Goal: Transaction & Acquisition: Book appointment/travel/reservation

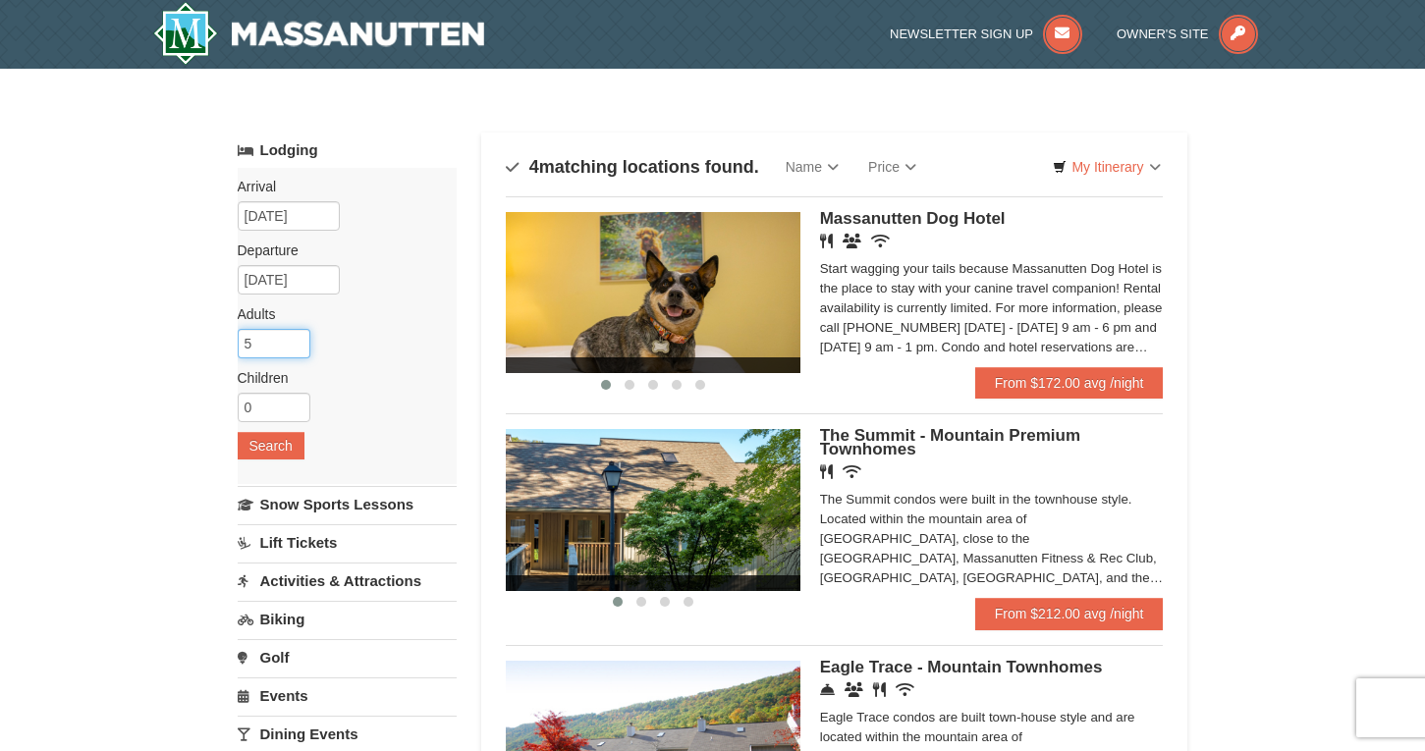
click at [256, 353] on input "5" at bounding box center [274, 343] width 73 height 29
type input "4"
click at [273, 452] on button "Search" at bounding box center [271, 445] width 67 height 27
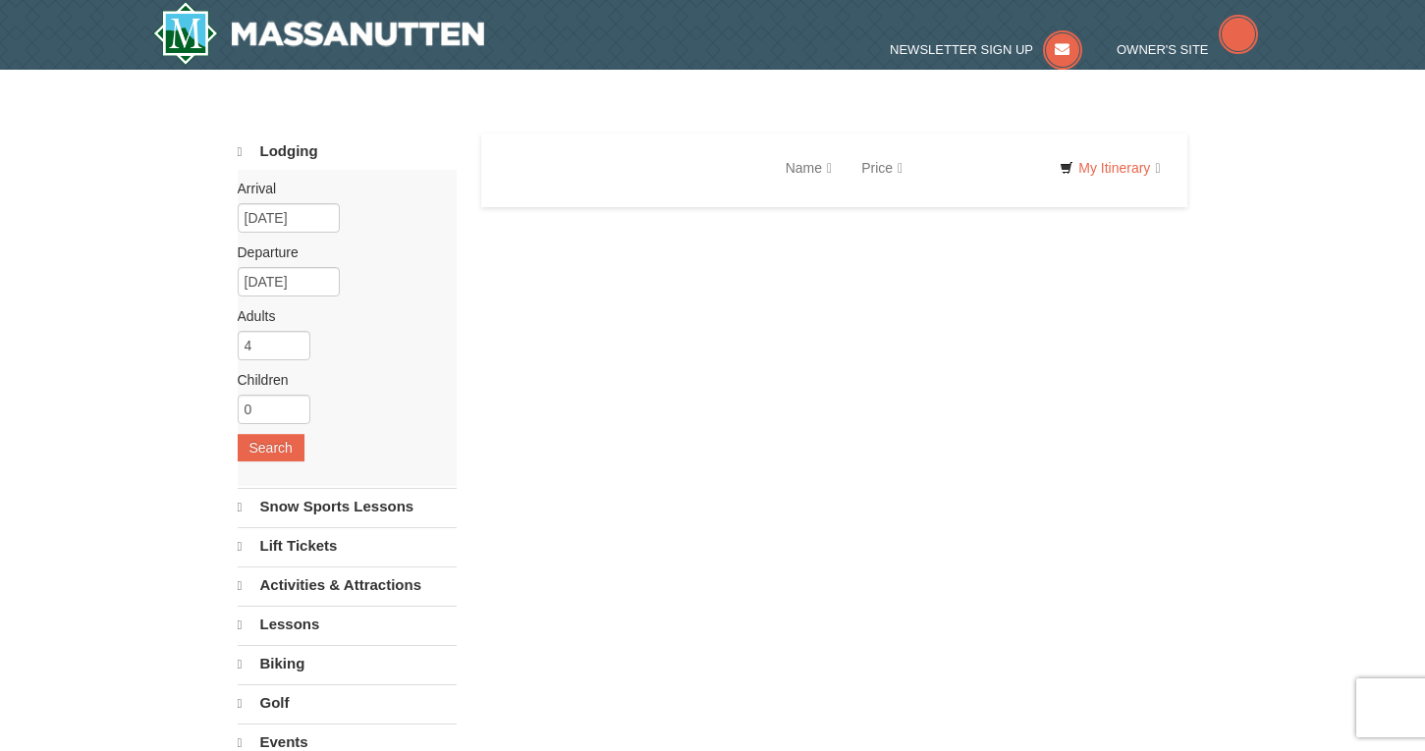
select select "9"
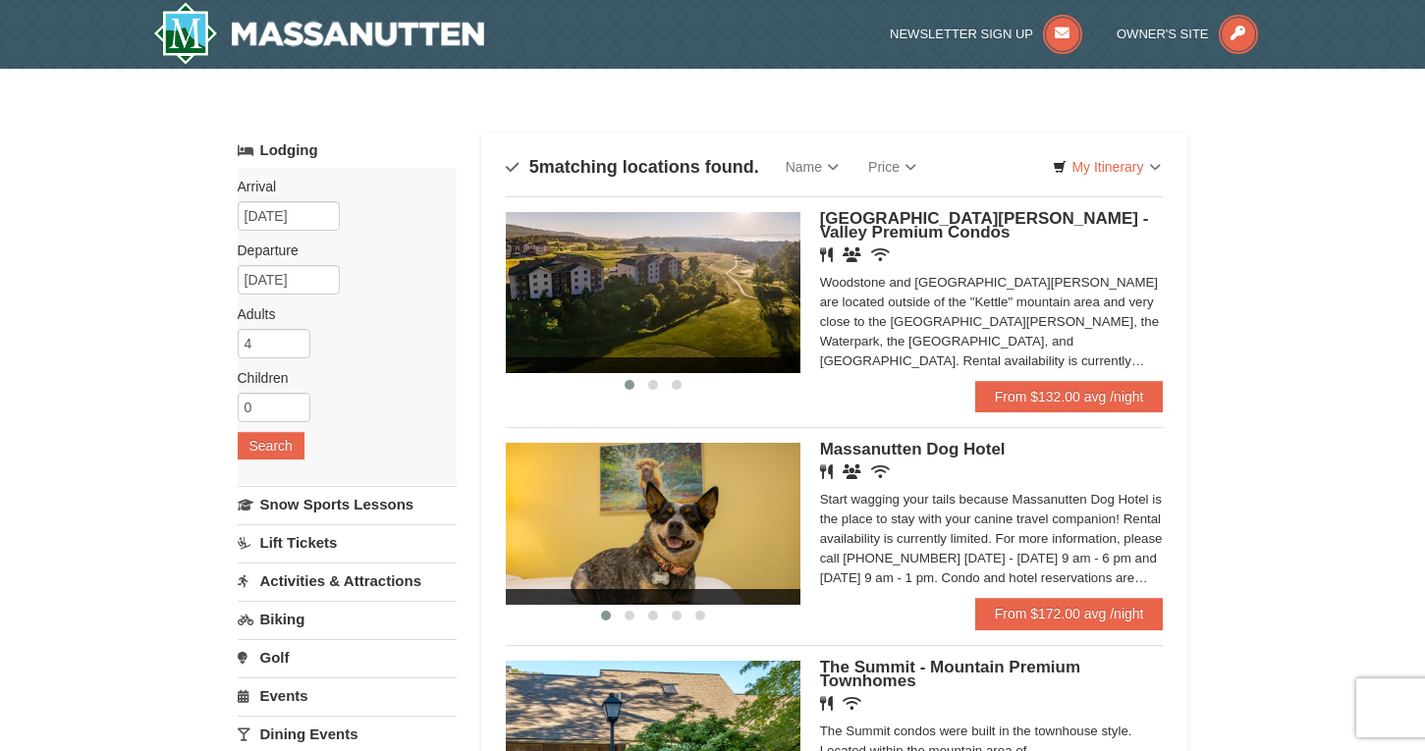
click at [288, 149] on link "Lodging" at bounding box center [347, 150] width 219 height 35
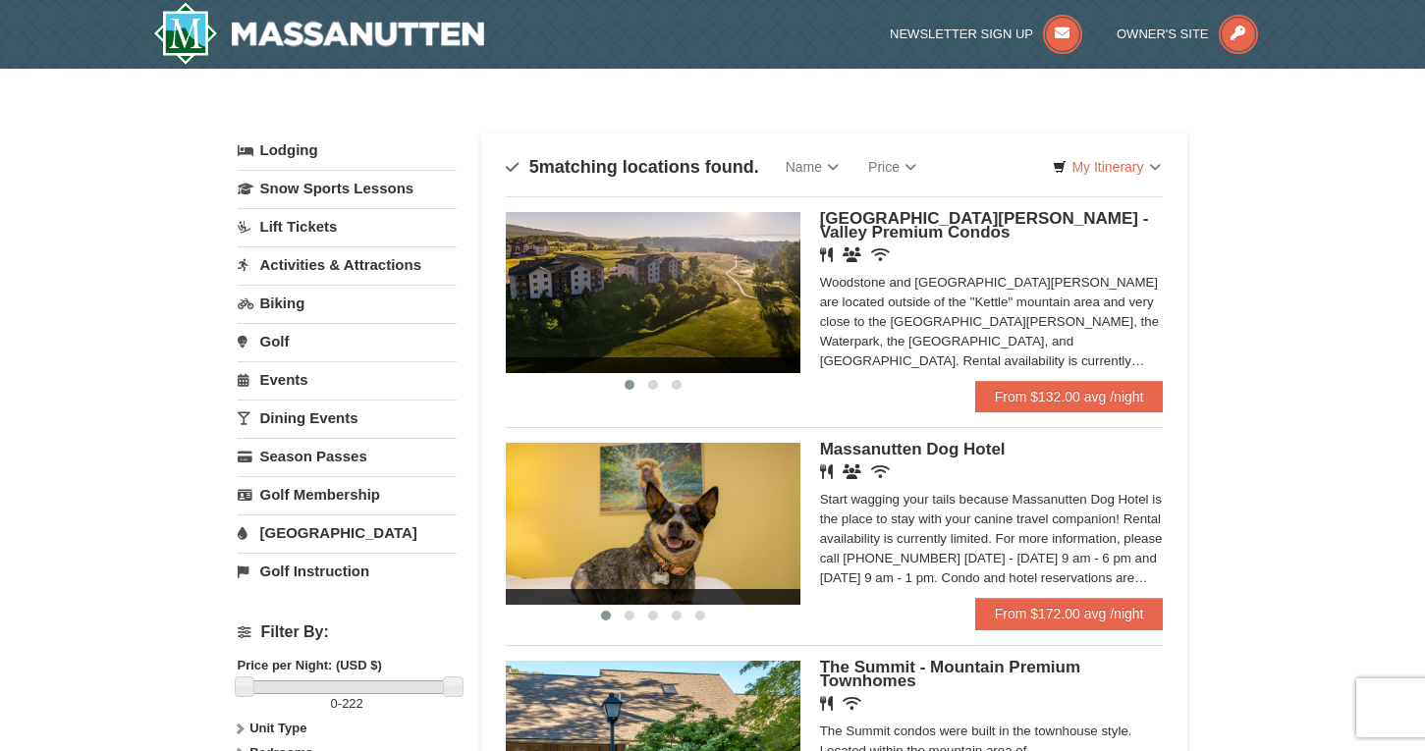
click at [306, 150] on link "Lodging" at bounding box center [347, 150] width 219 height 35
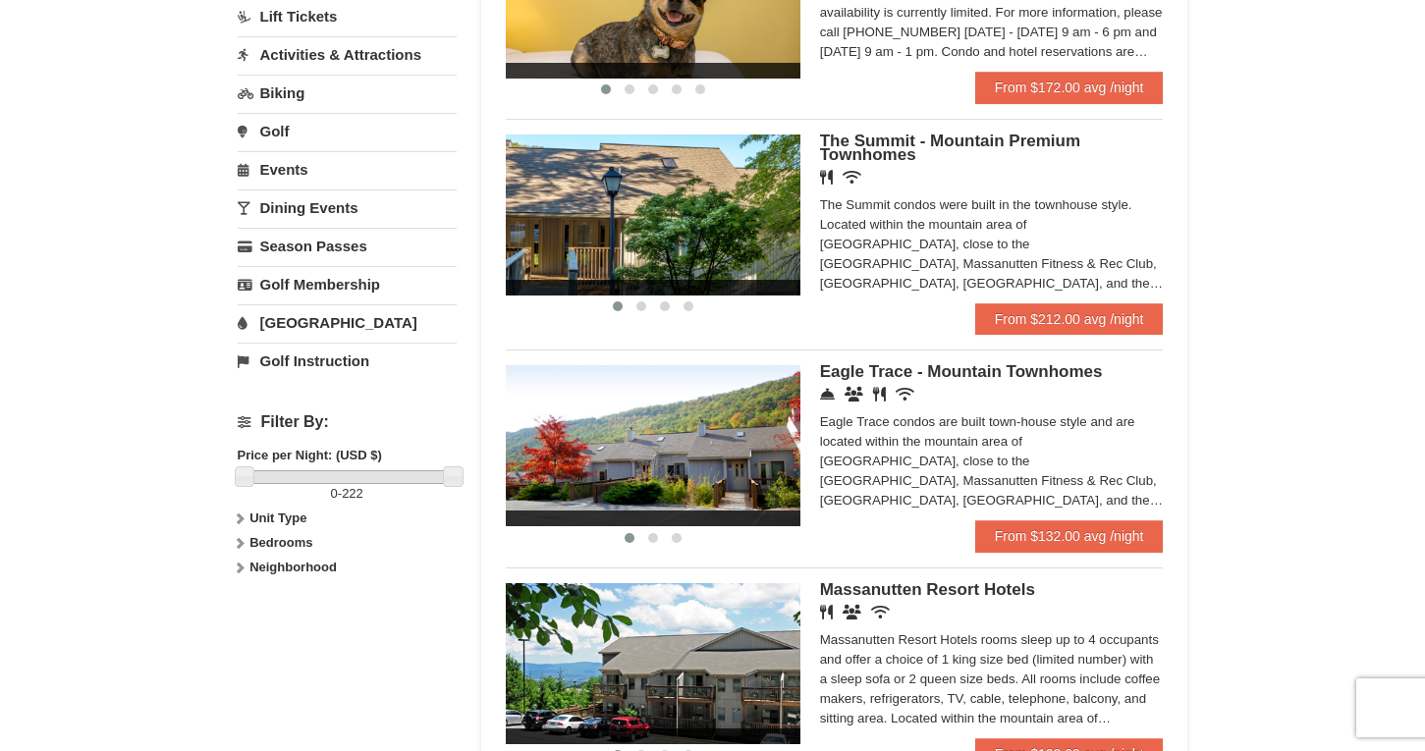
scroll to position [527, 0]
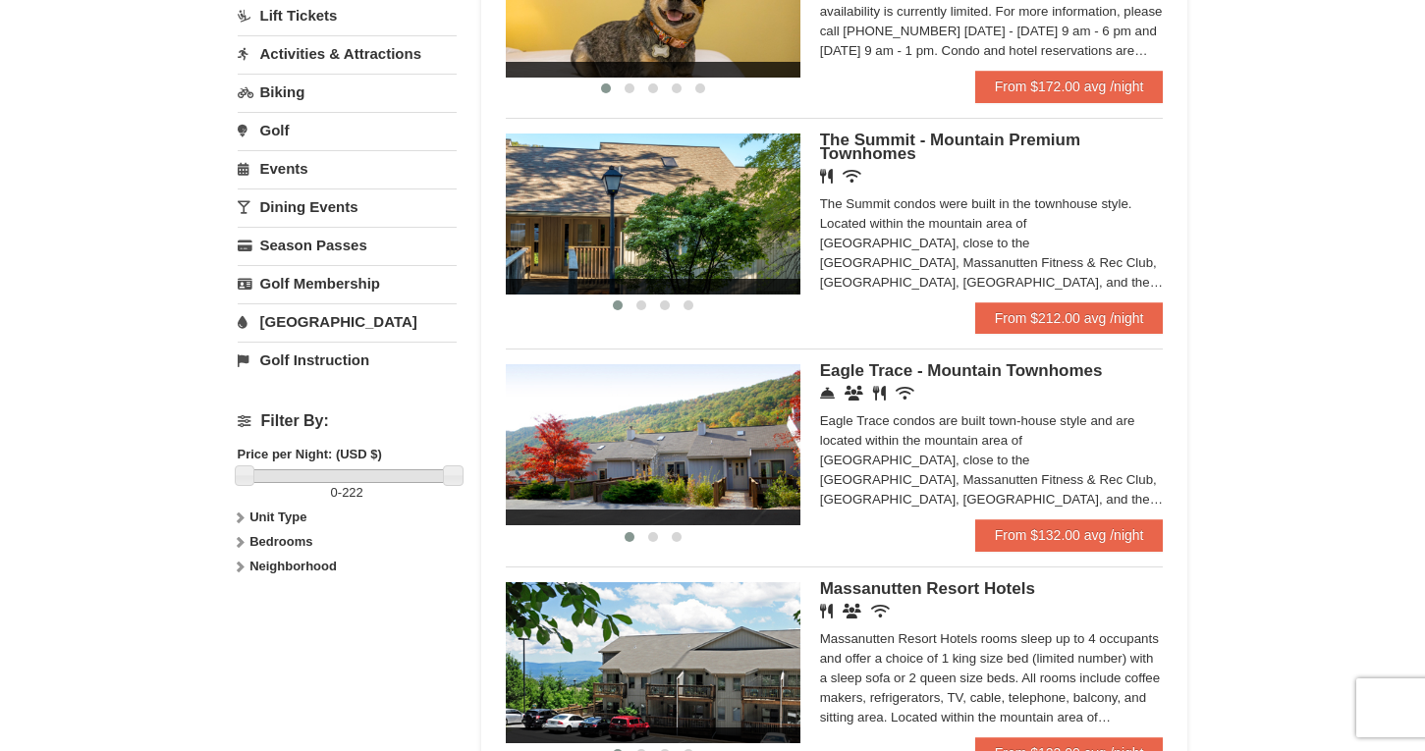
click at [267, 570] on strong "Neighborhood" at bounding box center [292, 566] width 87 height 15
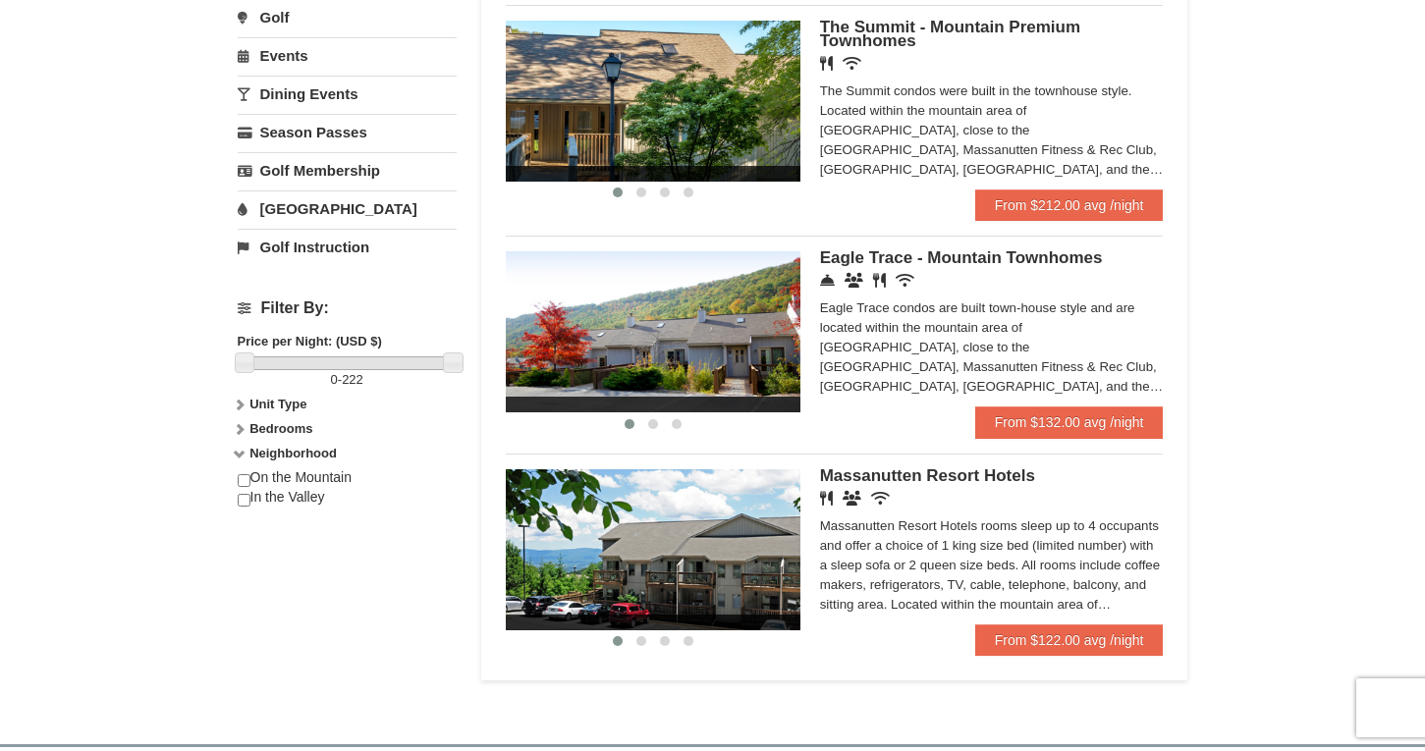
scroll to position [643, 0]
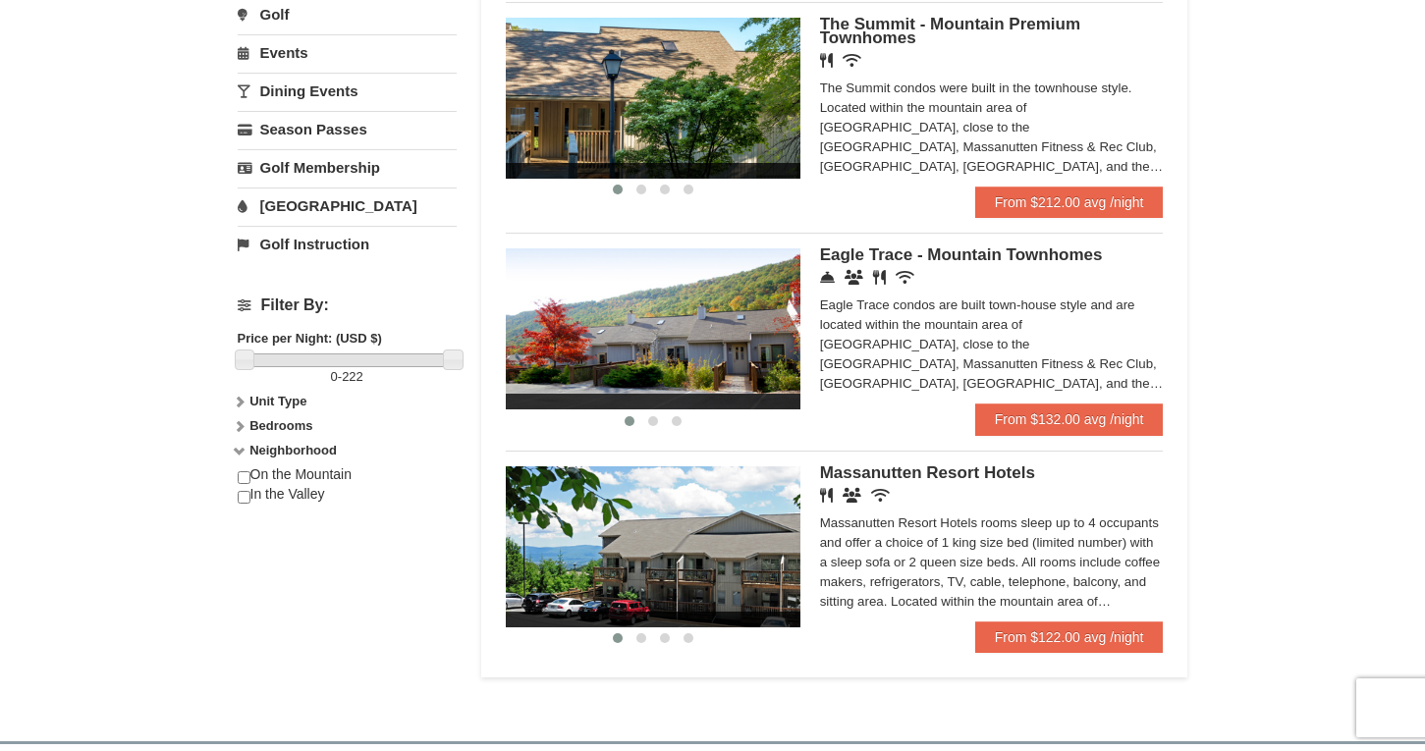
click at [259, 476] on div "On the Mountain In the Valley" at bounding box center [347, 494] width 219 height 59
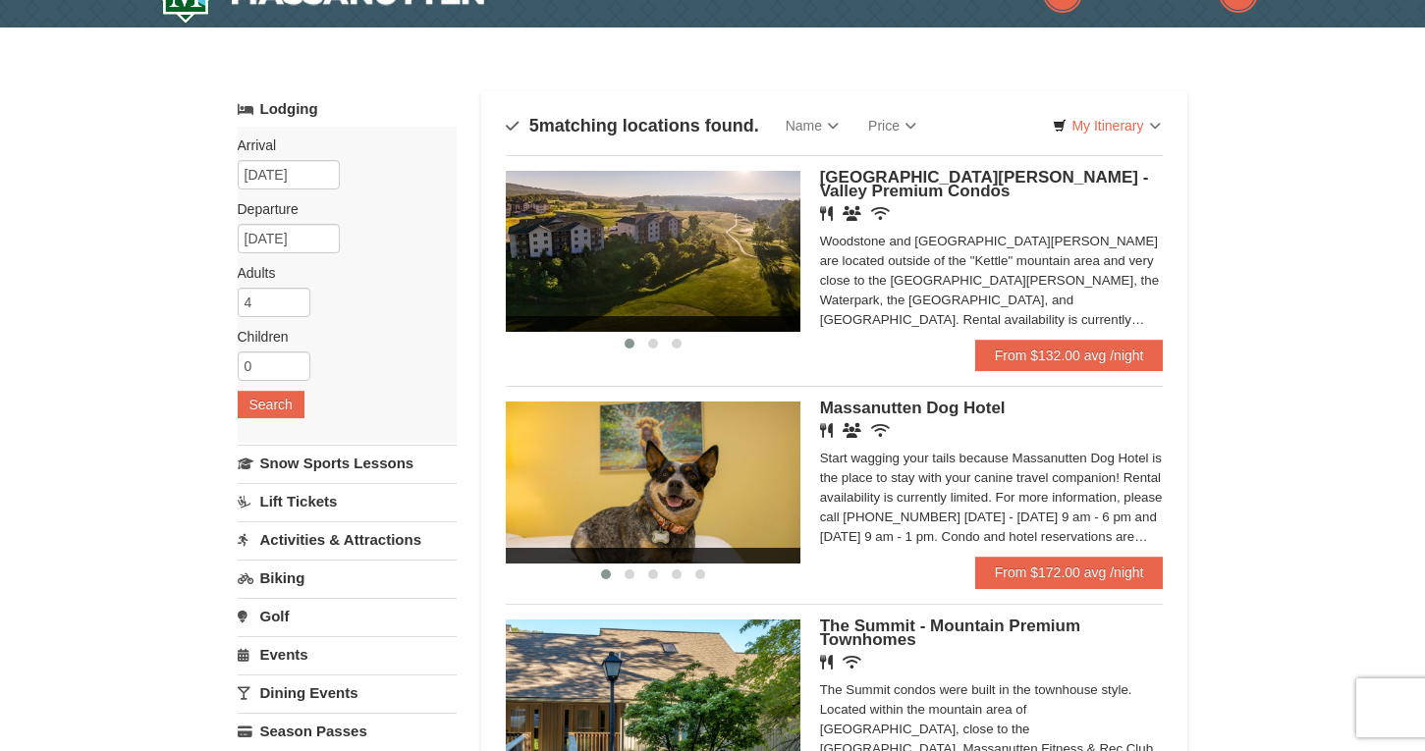
scroll to position [45, 0]
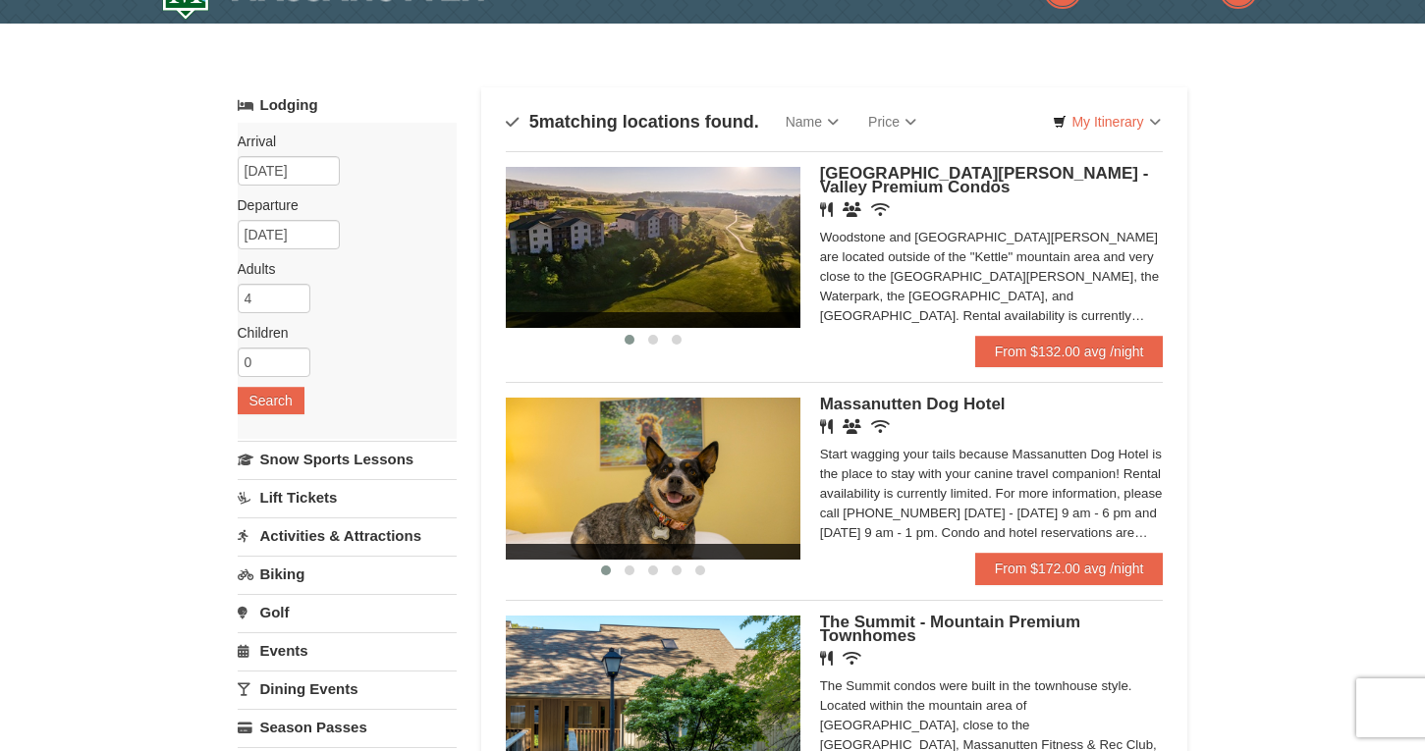
click at [662, 246] on img at bounding box center [653, 247] width 295 height 161
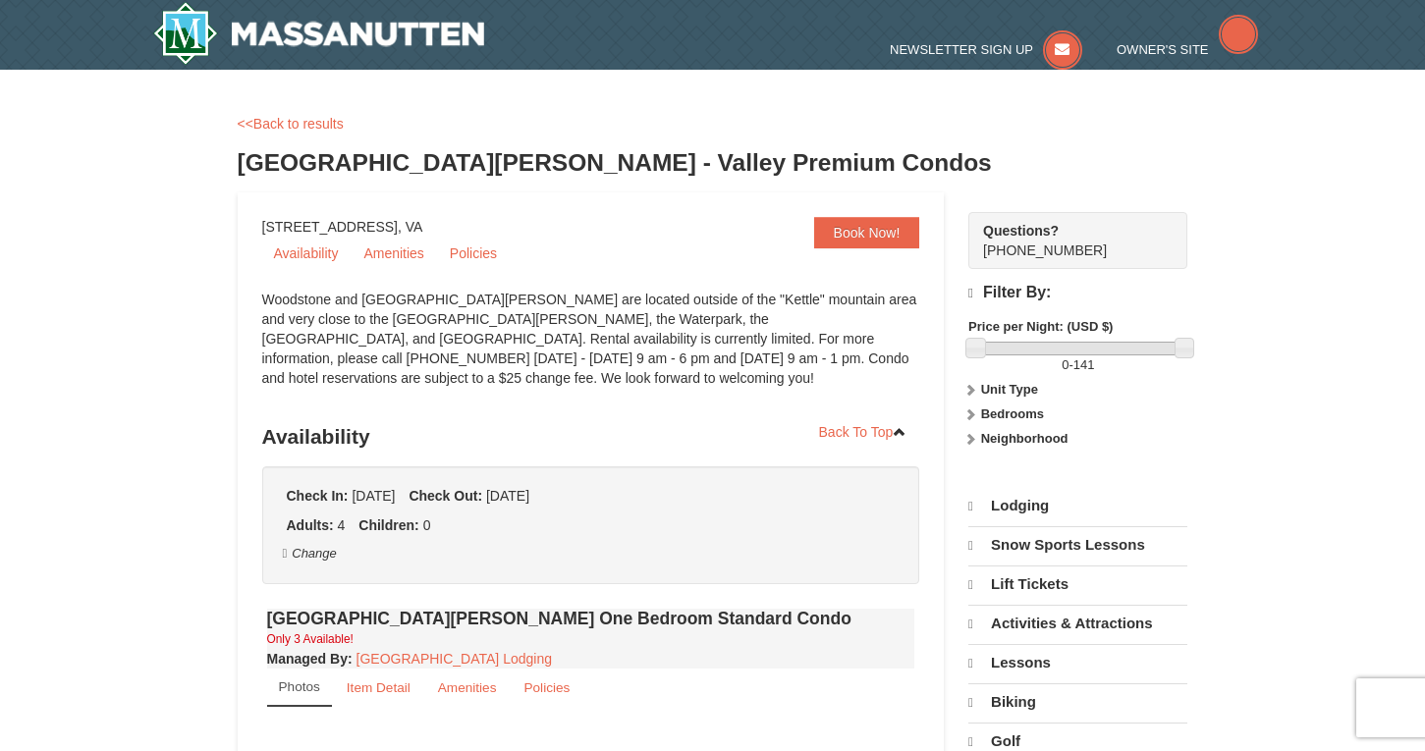
select select "9"
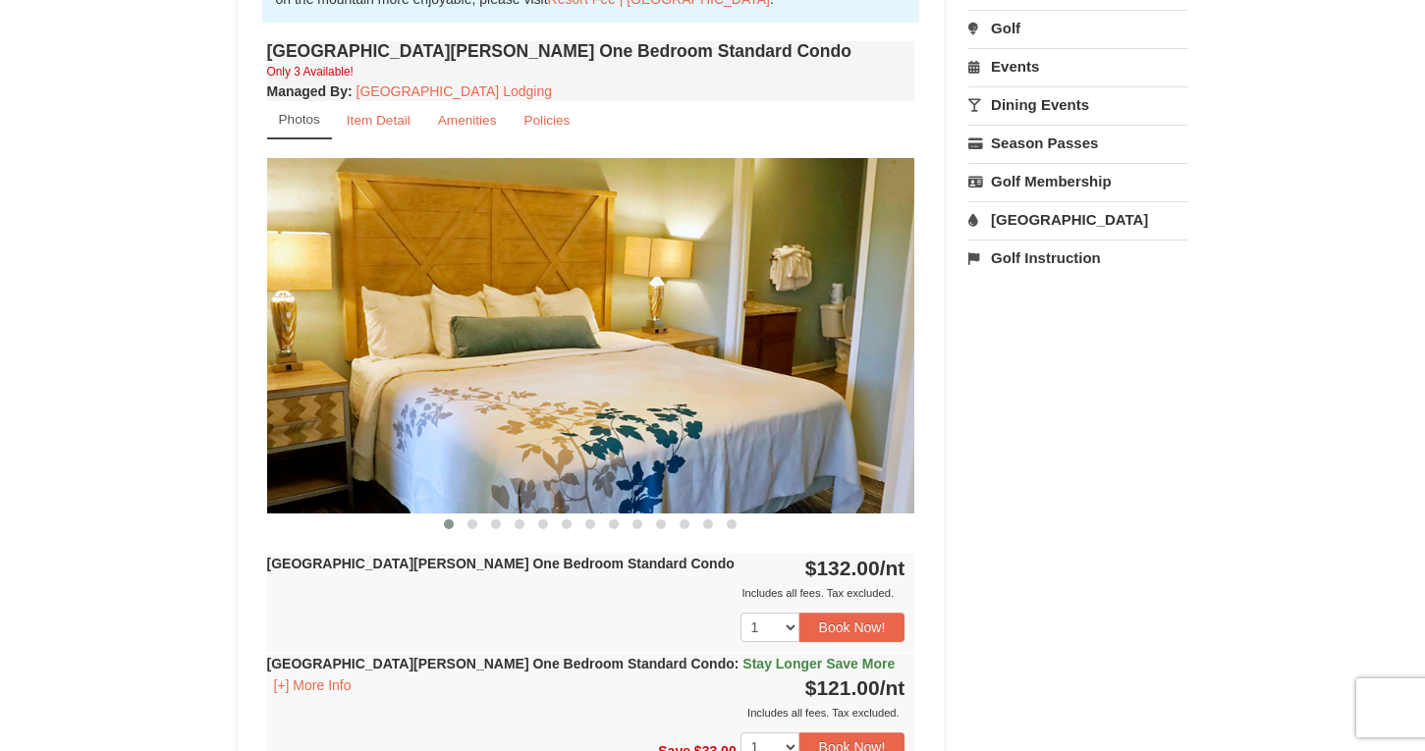
scroll to position [669, 0]
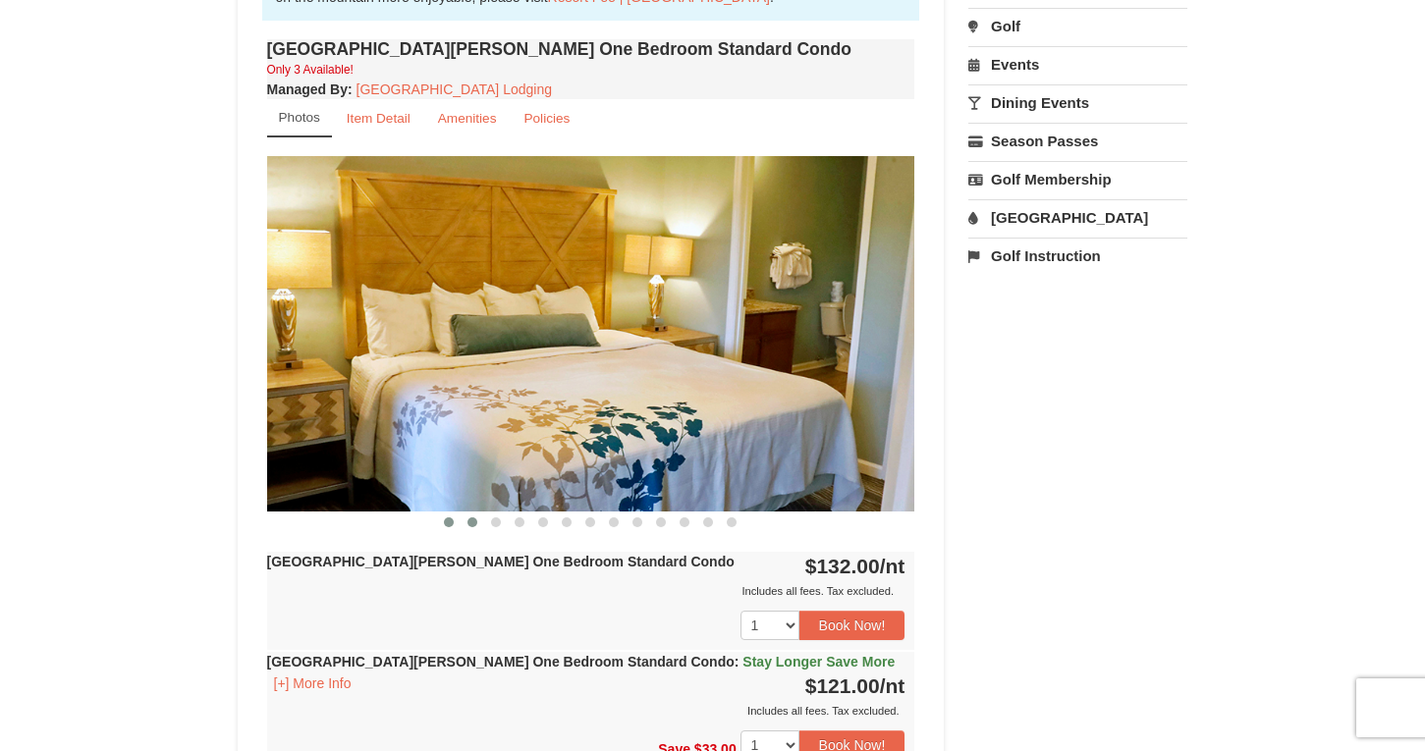
click at [472, 519] on span at bounding box center [472, 523] width 10 height 10
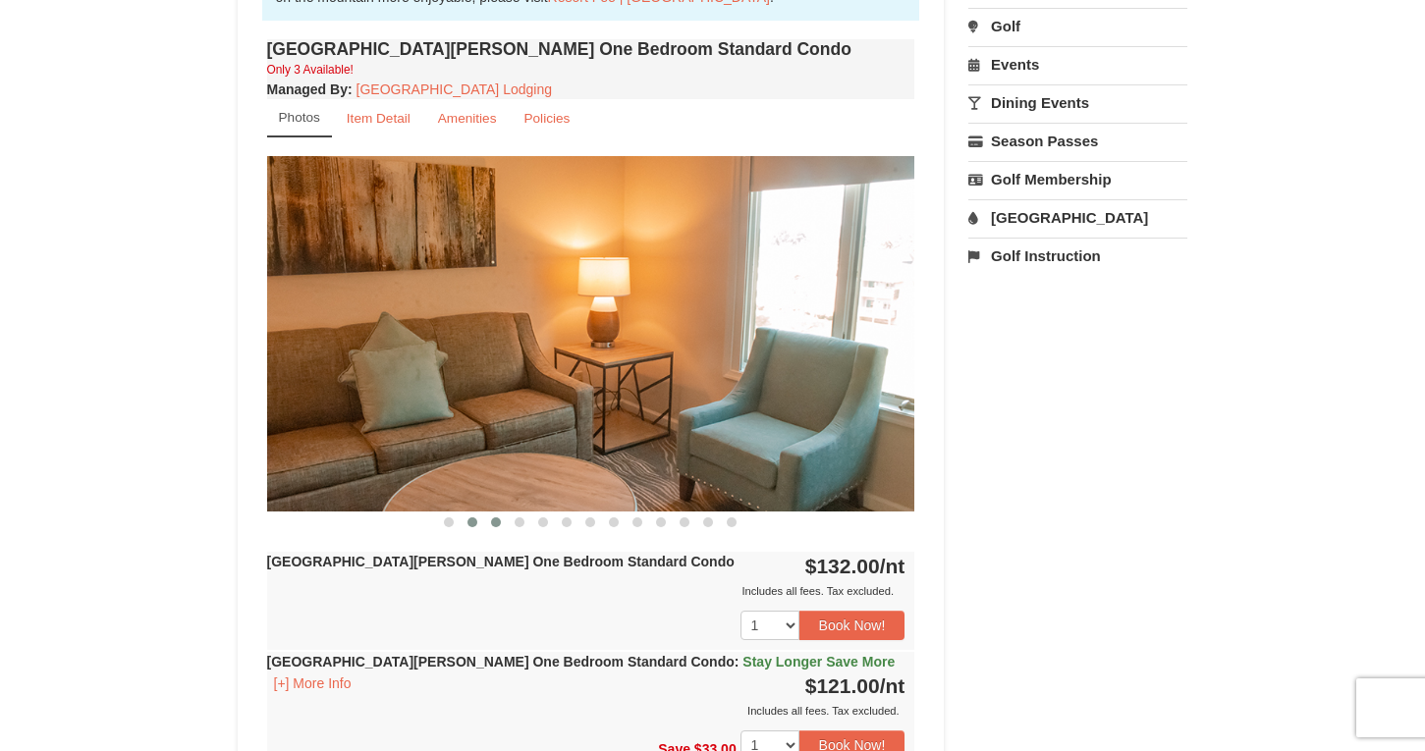
click at [494, 521] on span at bounding box center [496, 523] width 10 height 10
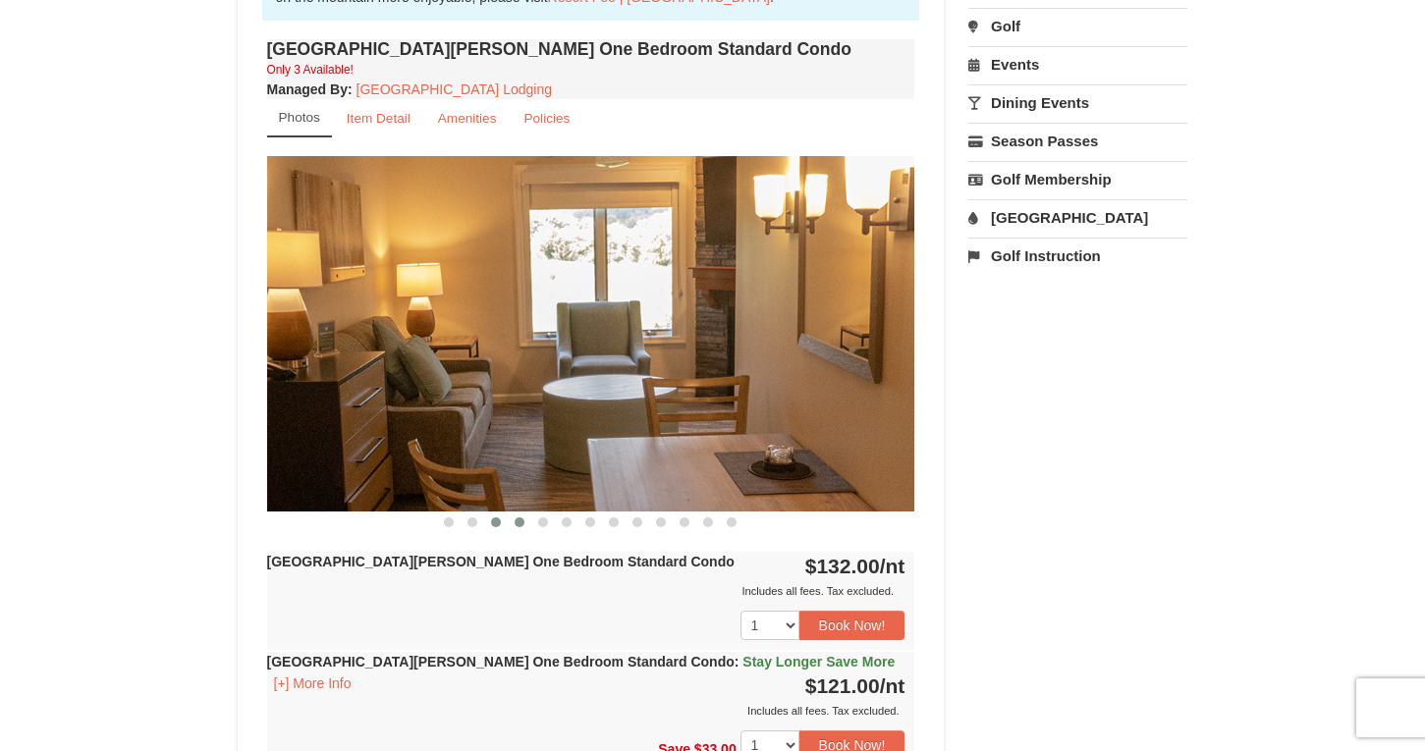
click at [514, 521] on button at bounding box center [520, 523] width 24 height 20
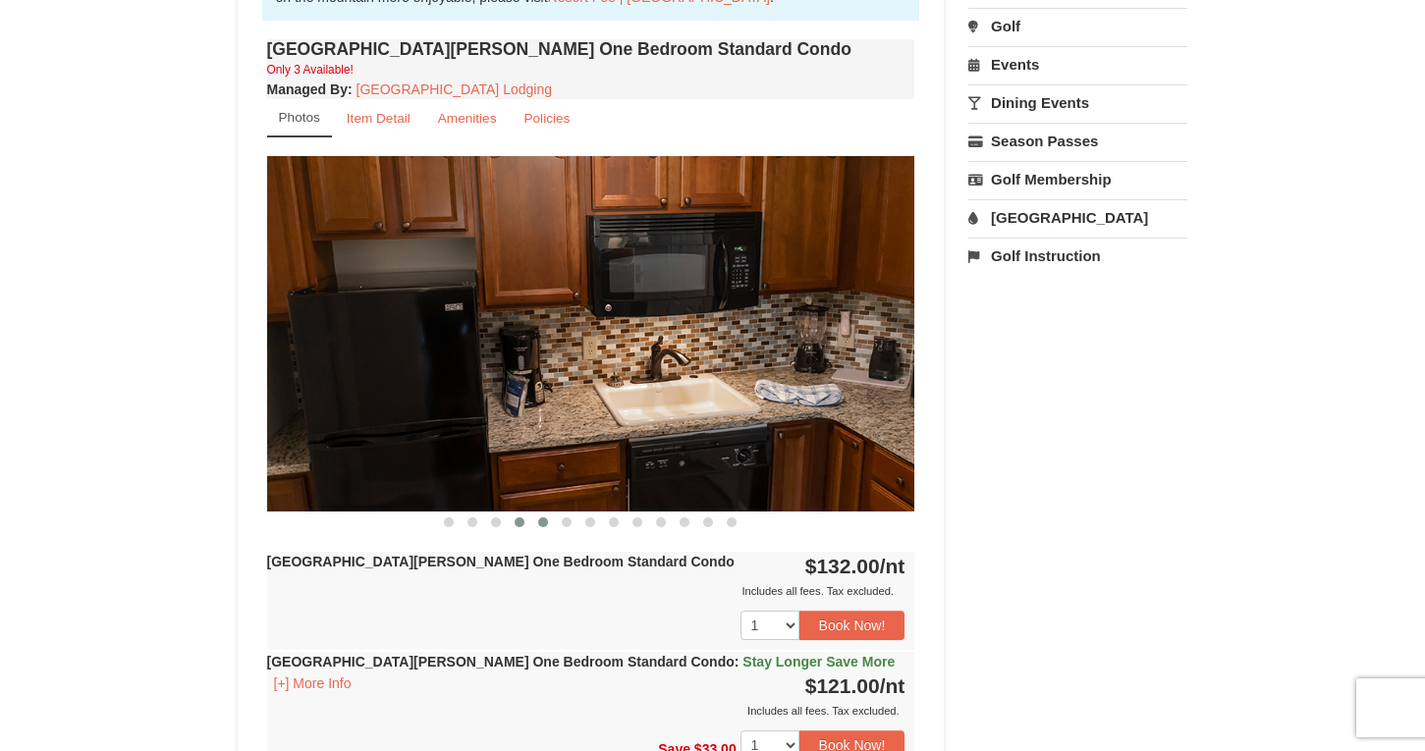
click at [546, 520] on span at bounding box center [543, 523] width 10 height 10
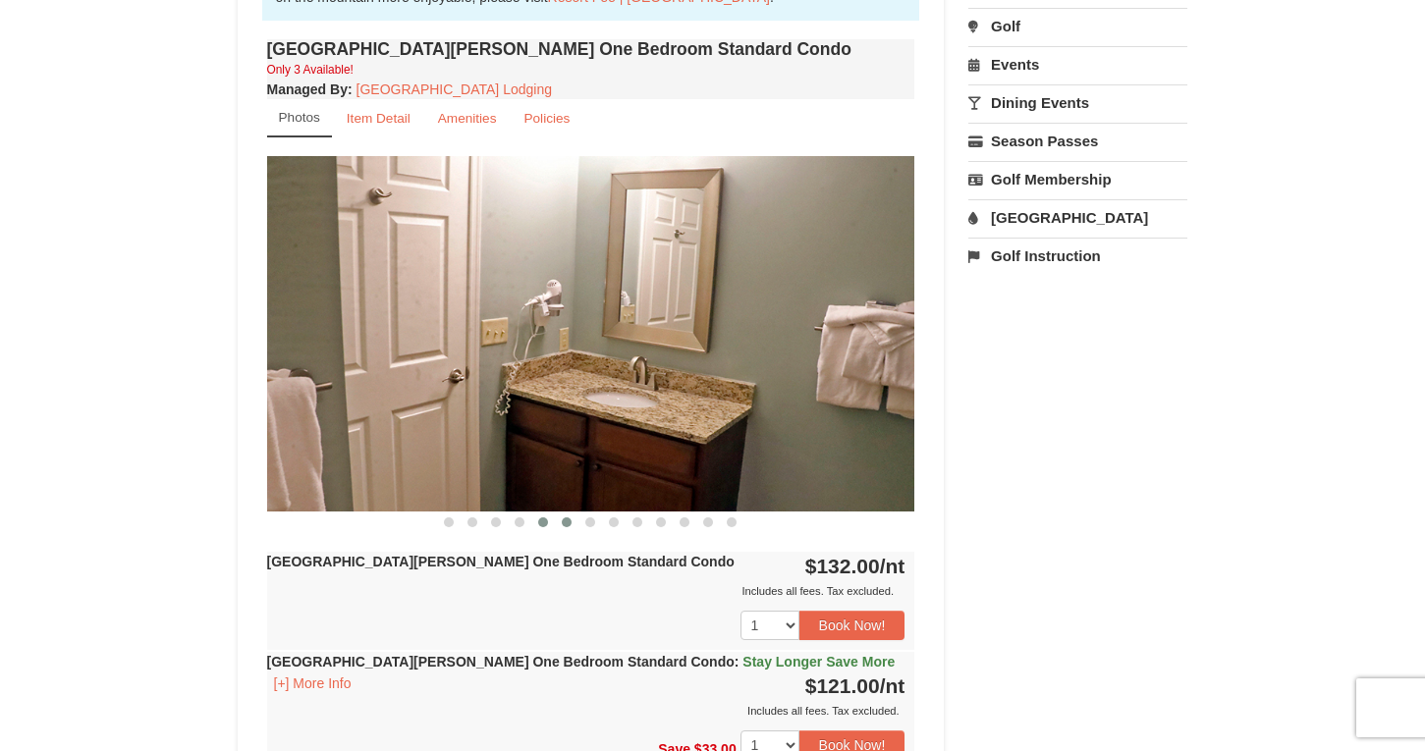
click at [568, 520] on span at bounding box center [567, 523] width 10 height 10
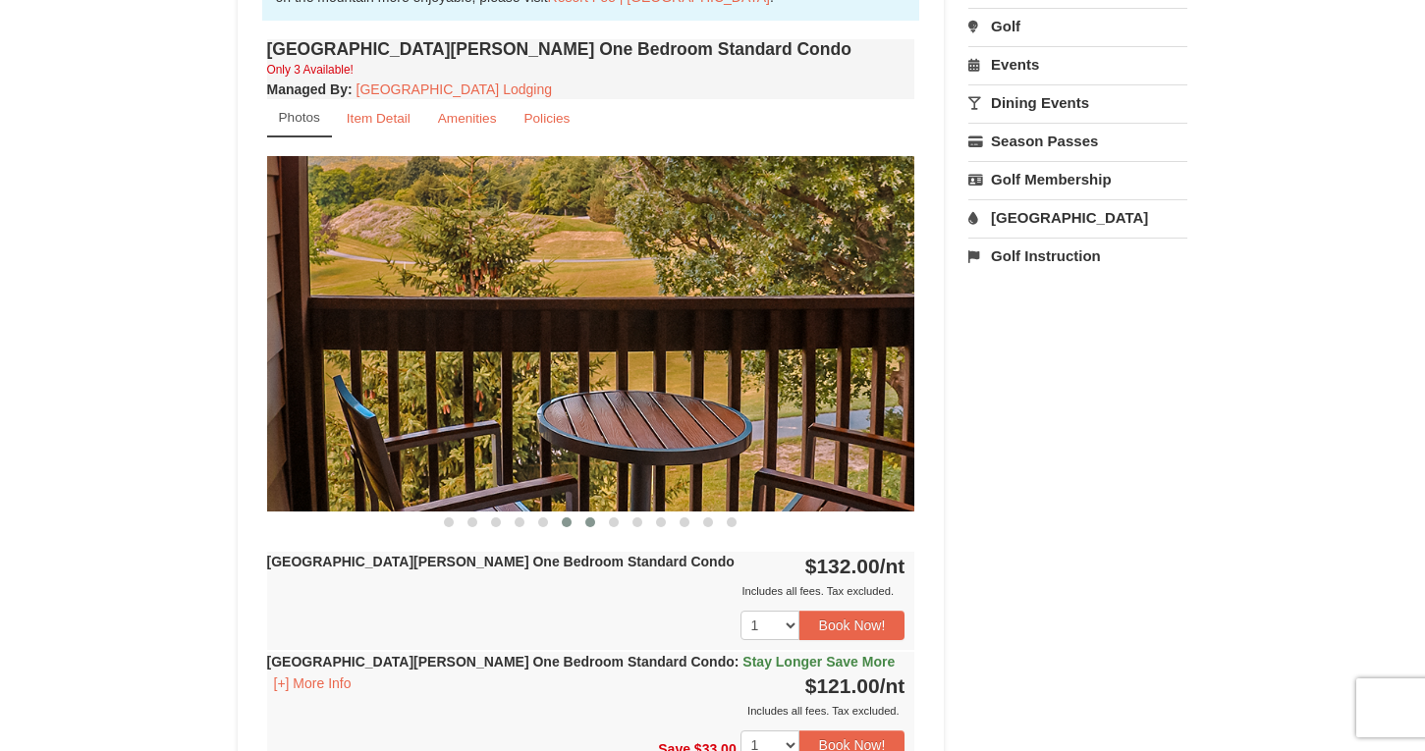
click at [593, 520] on span at bounding box center [590, 523] width 10 height 10
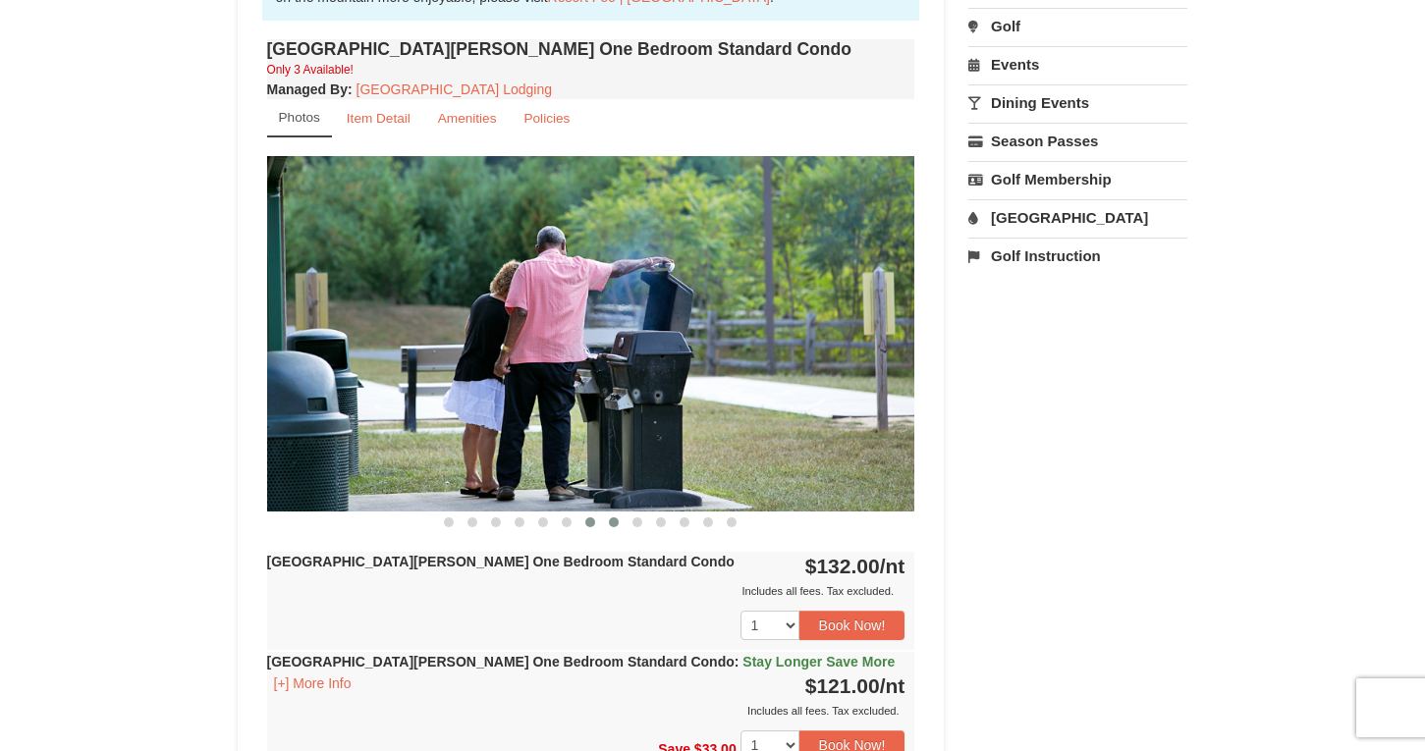
click at [616, 522] on span at bounding box center [614, 523] width 10 height 10
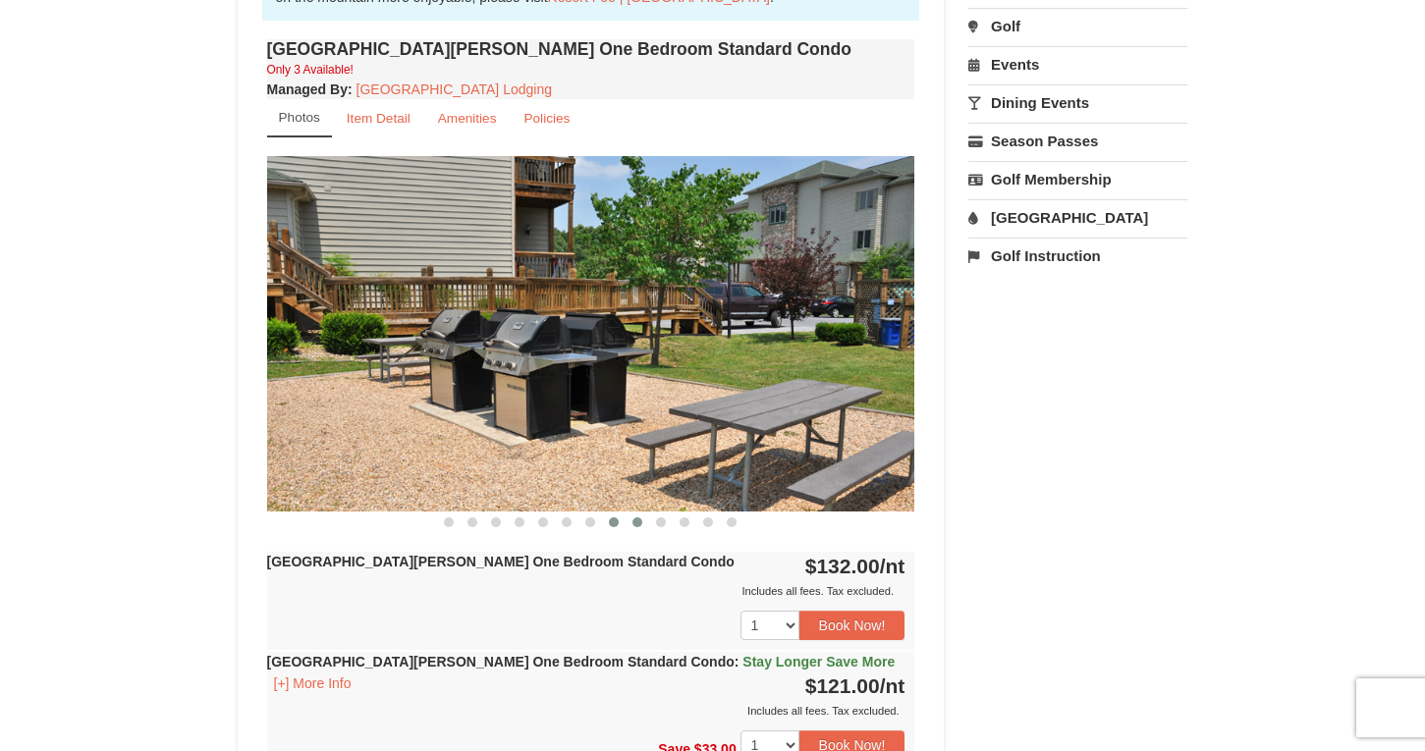
click at [635, 521] on span at bounding box center [637, 523] width 10 height 10
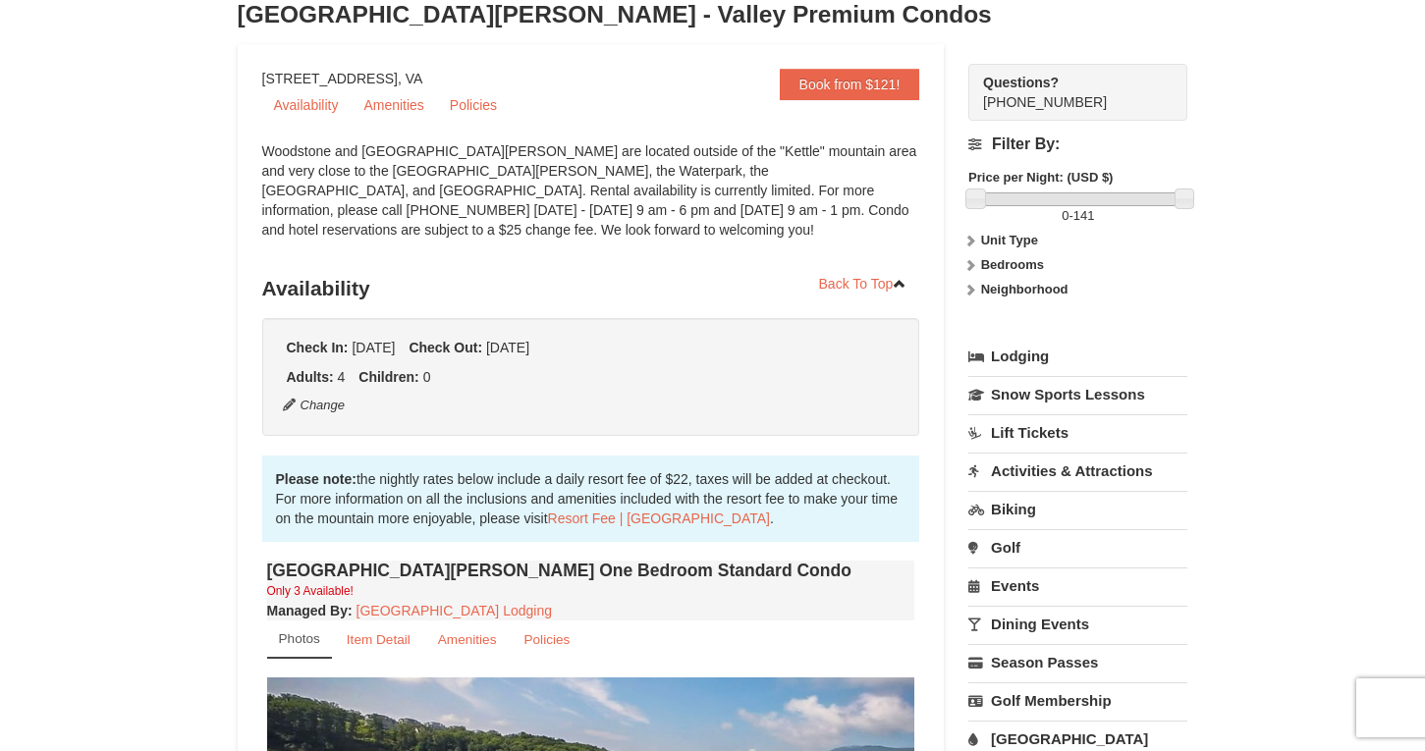
scroll to position [81, 0]
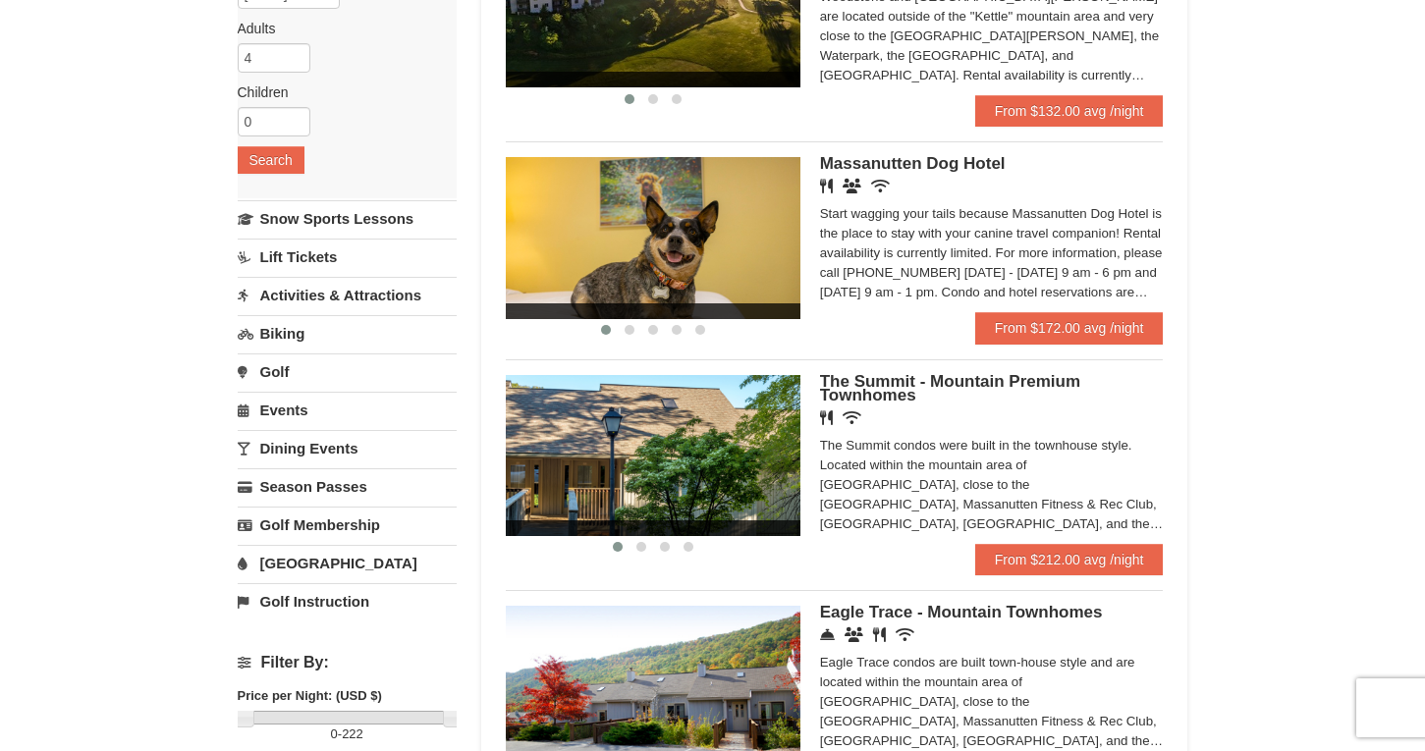
scroll to position [300, 0]
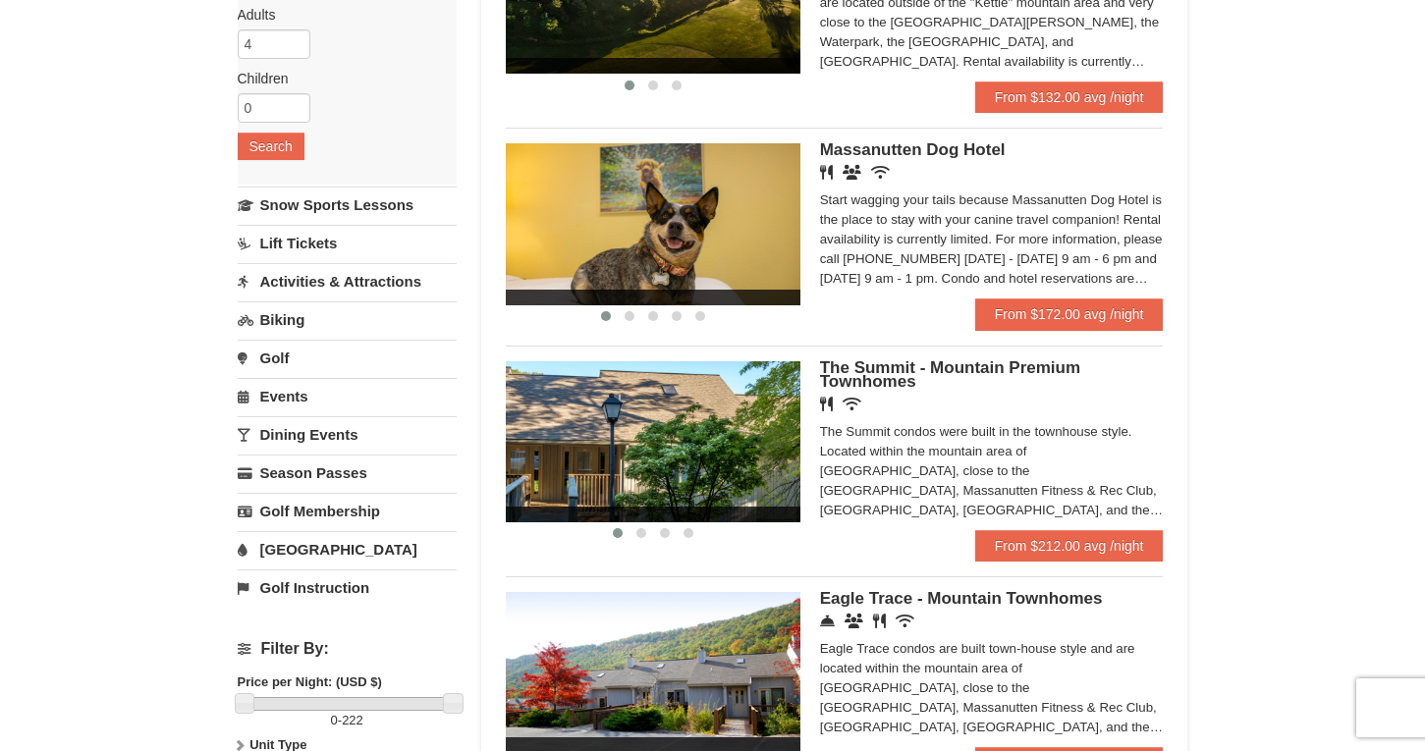
click at [852, 368] on span "The Summit - Mountain Premium Townhomes" at bounding box center [950, 374] width 260 height 32
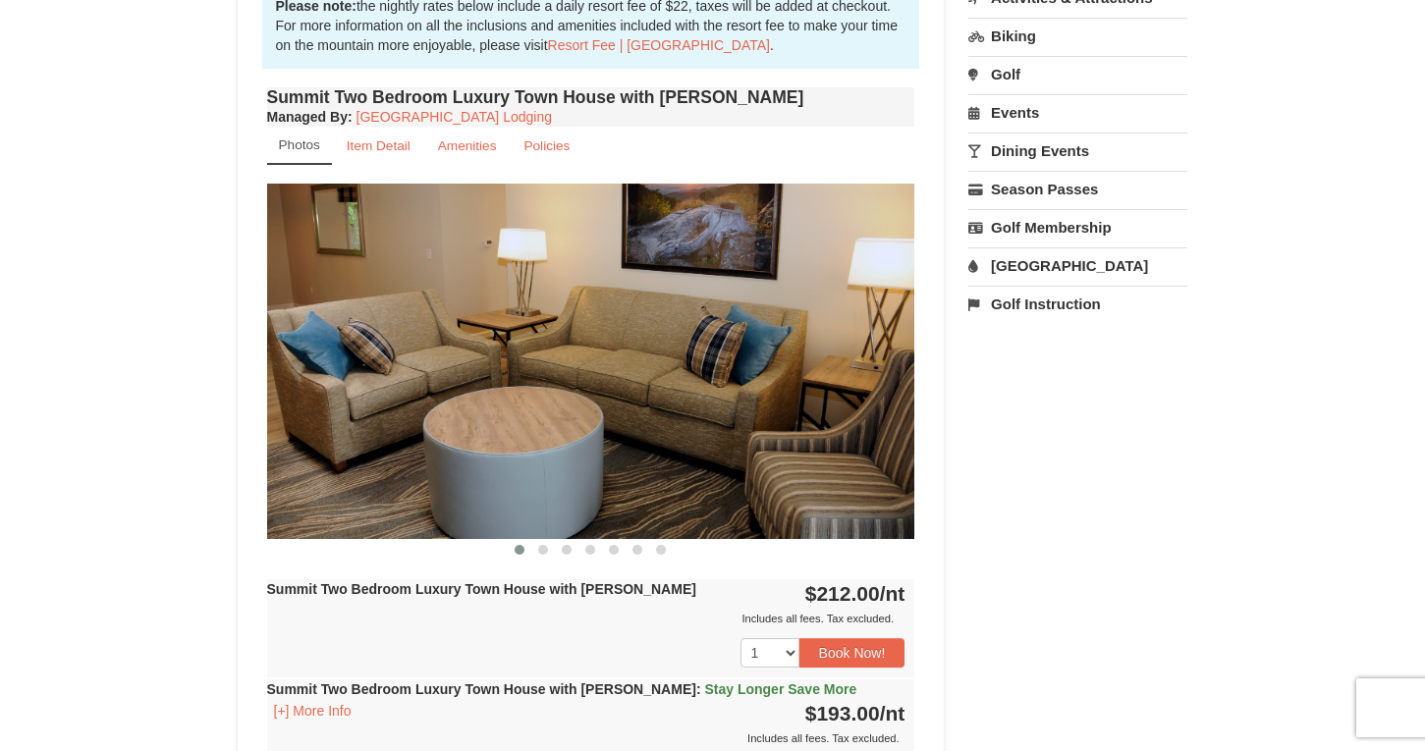
scroll to position [623, 0]
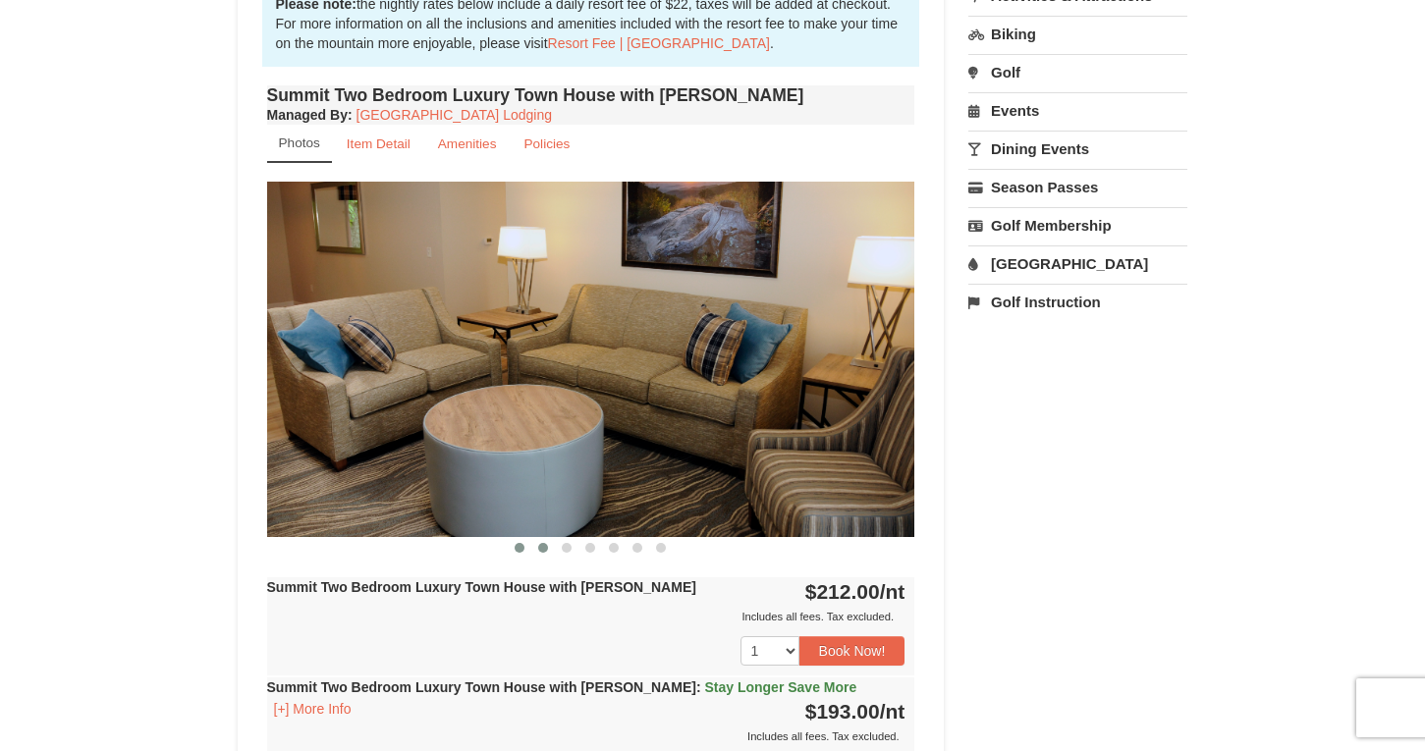
click at [541, 551] on span at bounding box center [543, 548] width 10 height 10
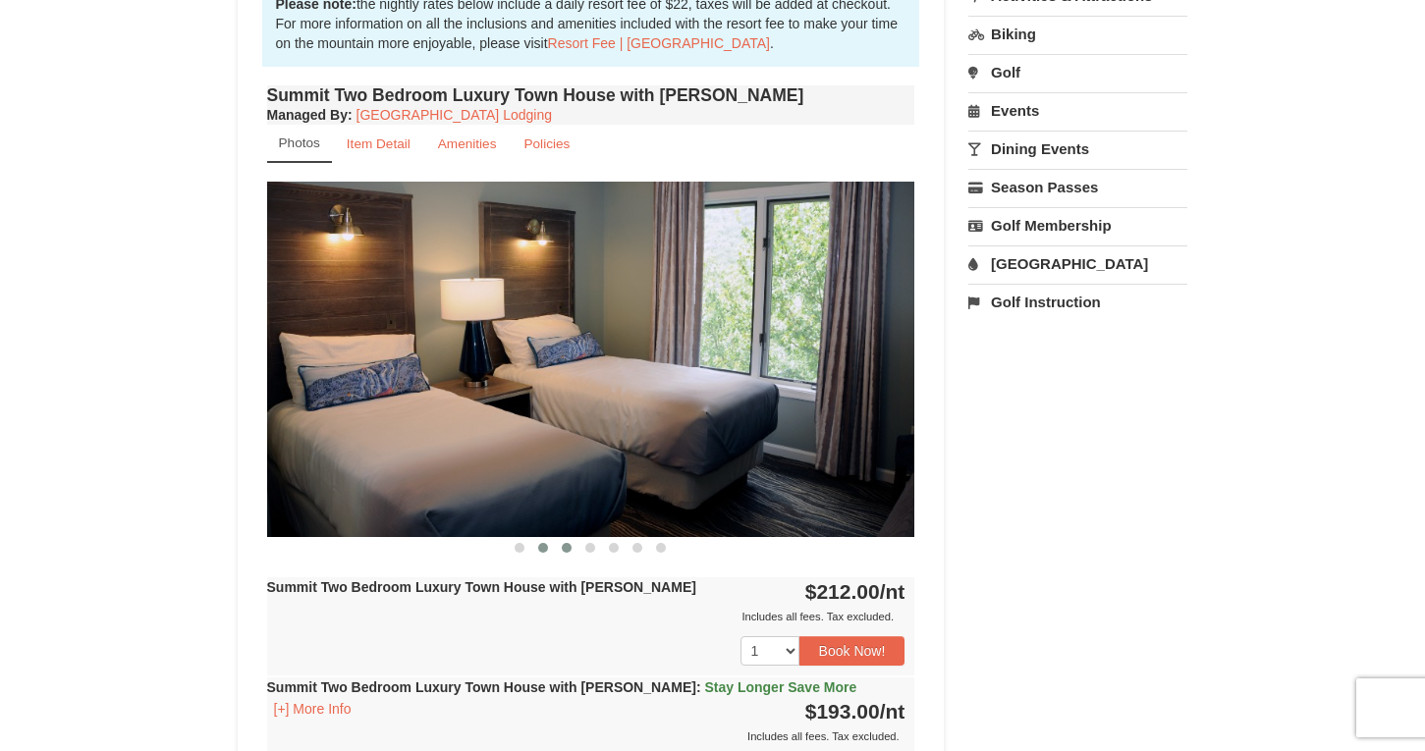
click at [564, 551] on span at bounding box center [567, 548] width 10 height 10
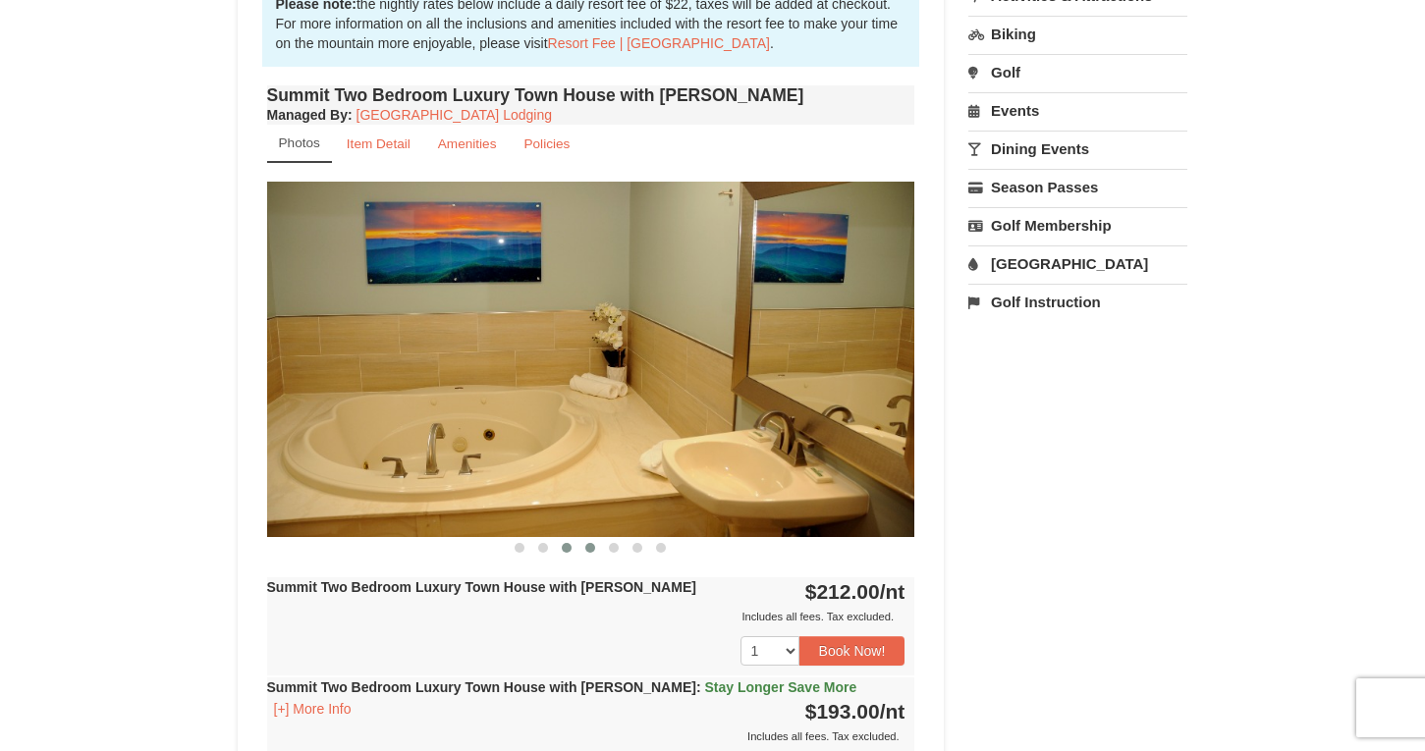
click at [590, 550] on span at bounding box center [590, 548] width 10 height 10
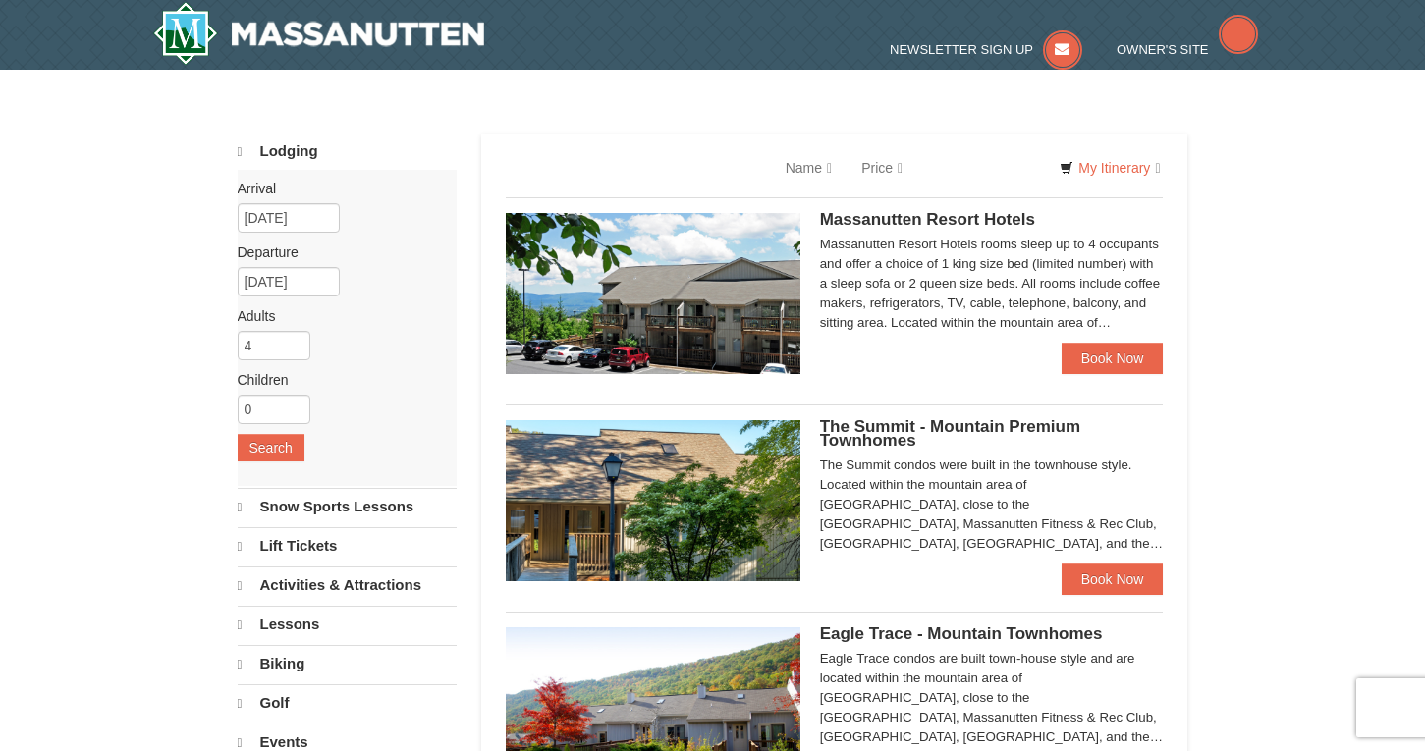
select select "9"
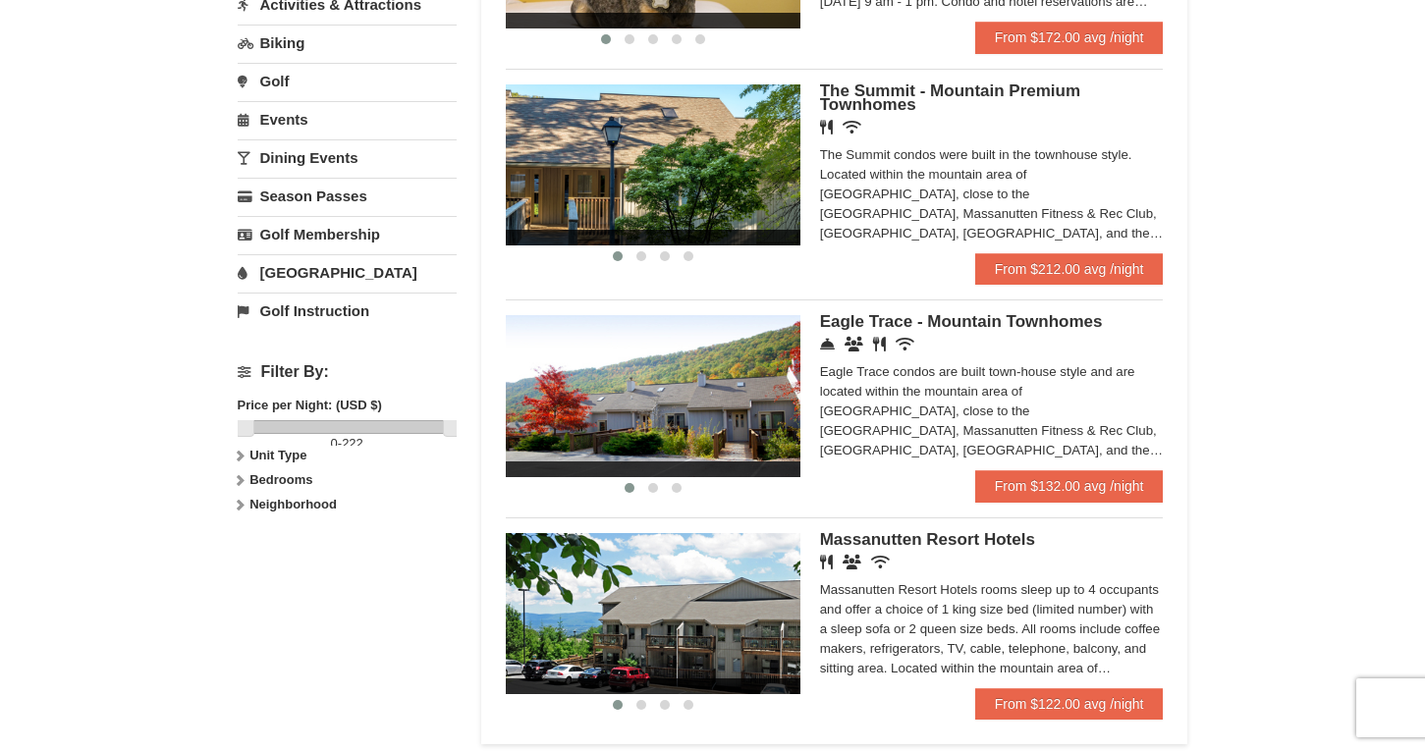
scroll to position [582, 0]
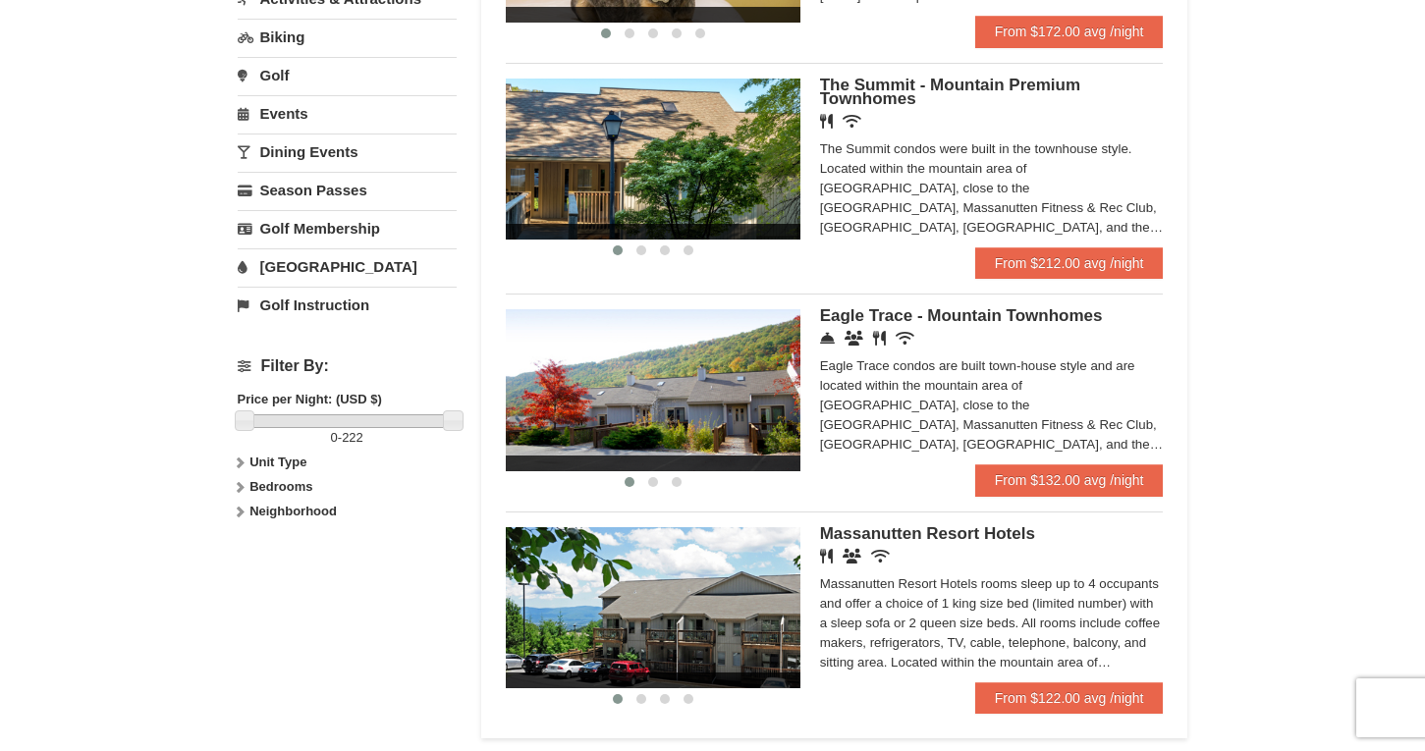
click at [880, 317] on span "Eagle Trace - Mountain Townhomes" at bounding box center [961, 315] width 283 height 19
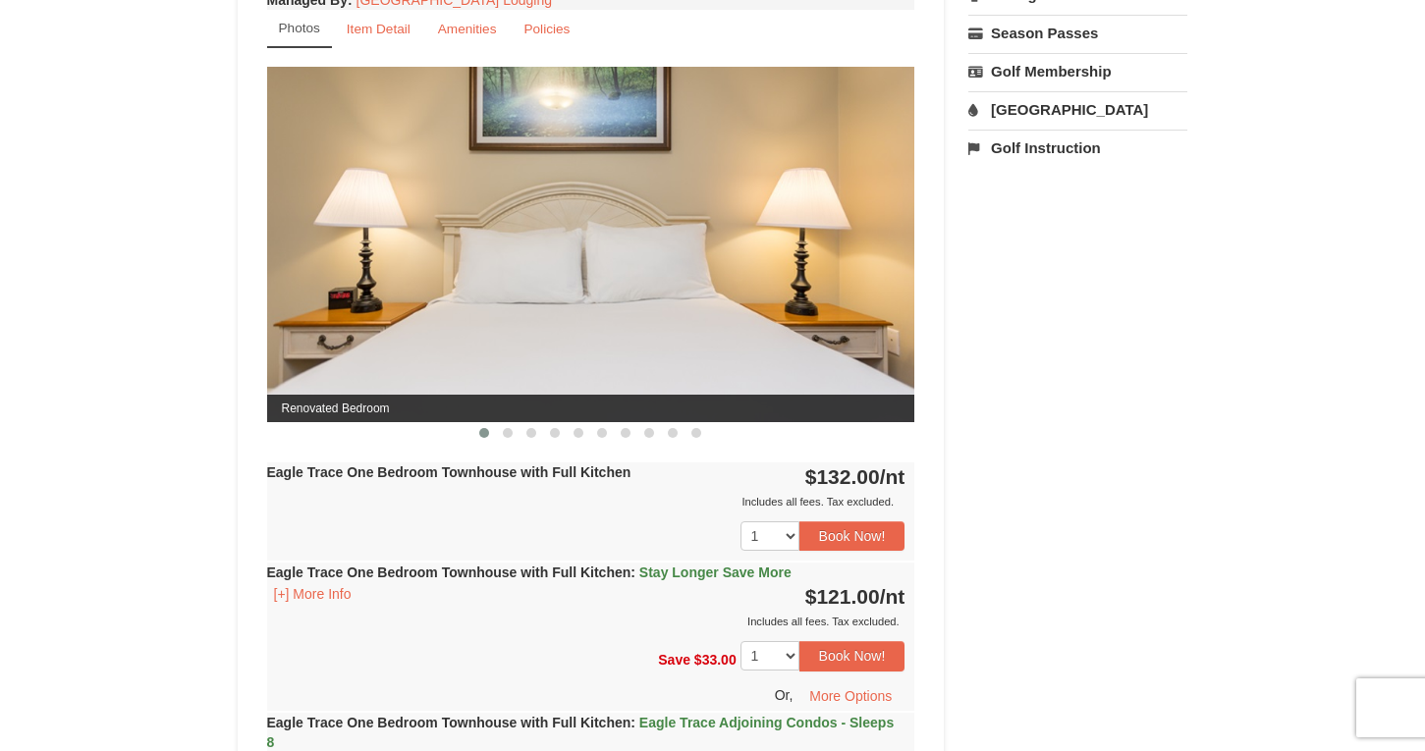
scroll to position [824, 0]
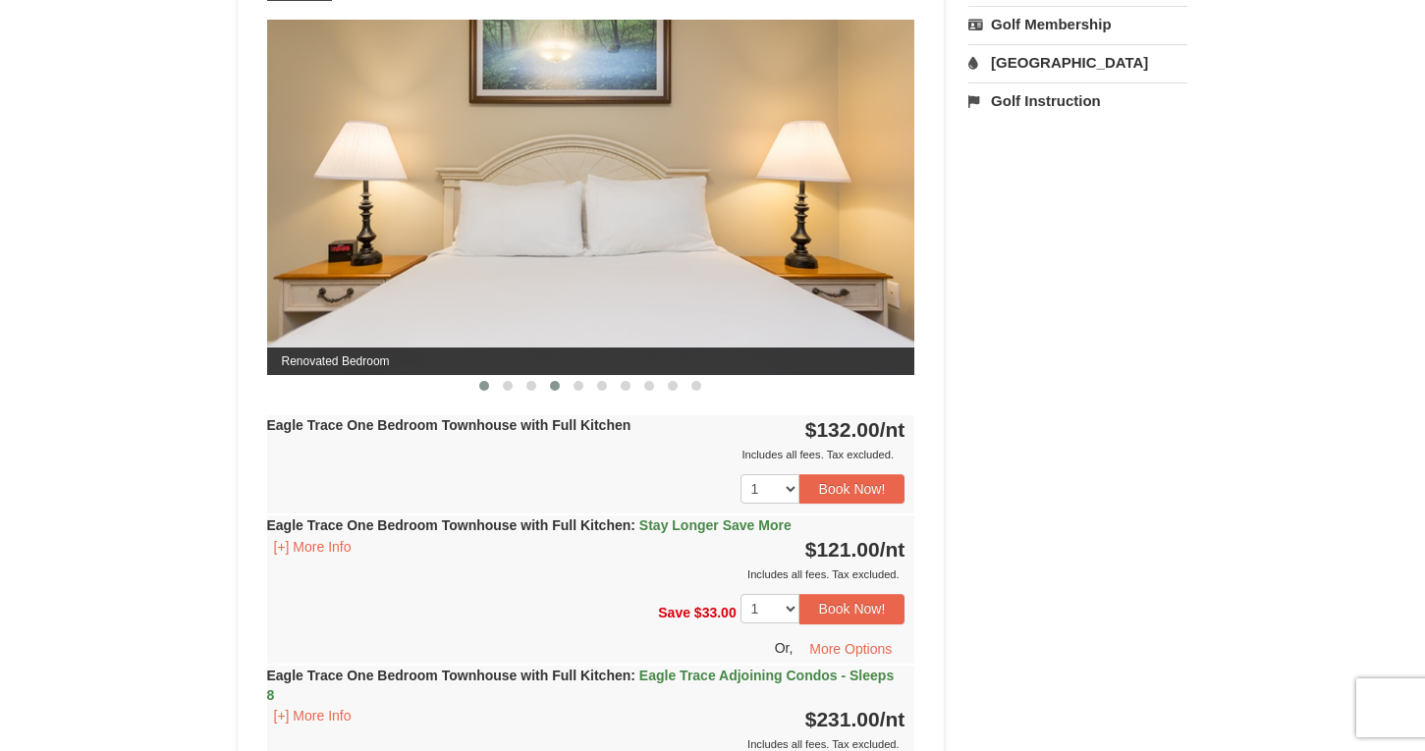
click at [564, 384] on button at bounding box center [555, 386] width 24 height 20
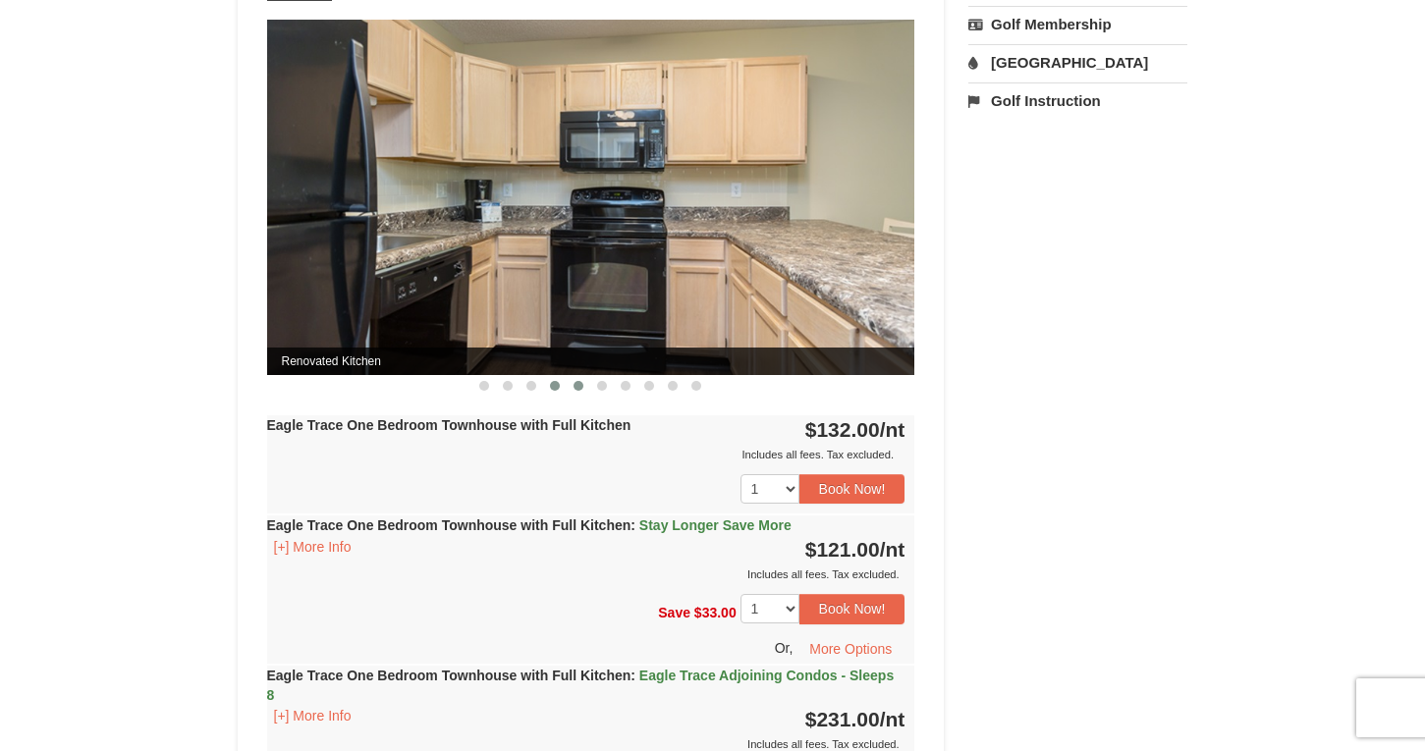
click at [586, 383] on button at bounding box center [579, 386] width 24 height 20
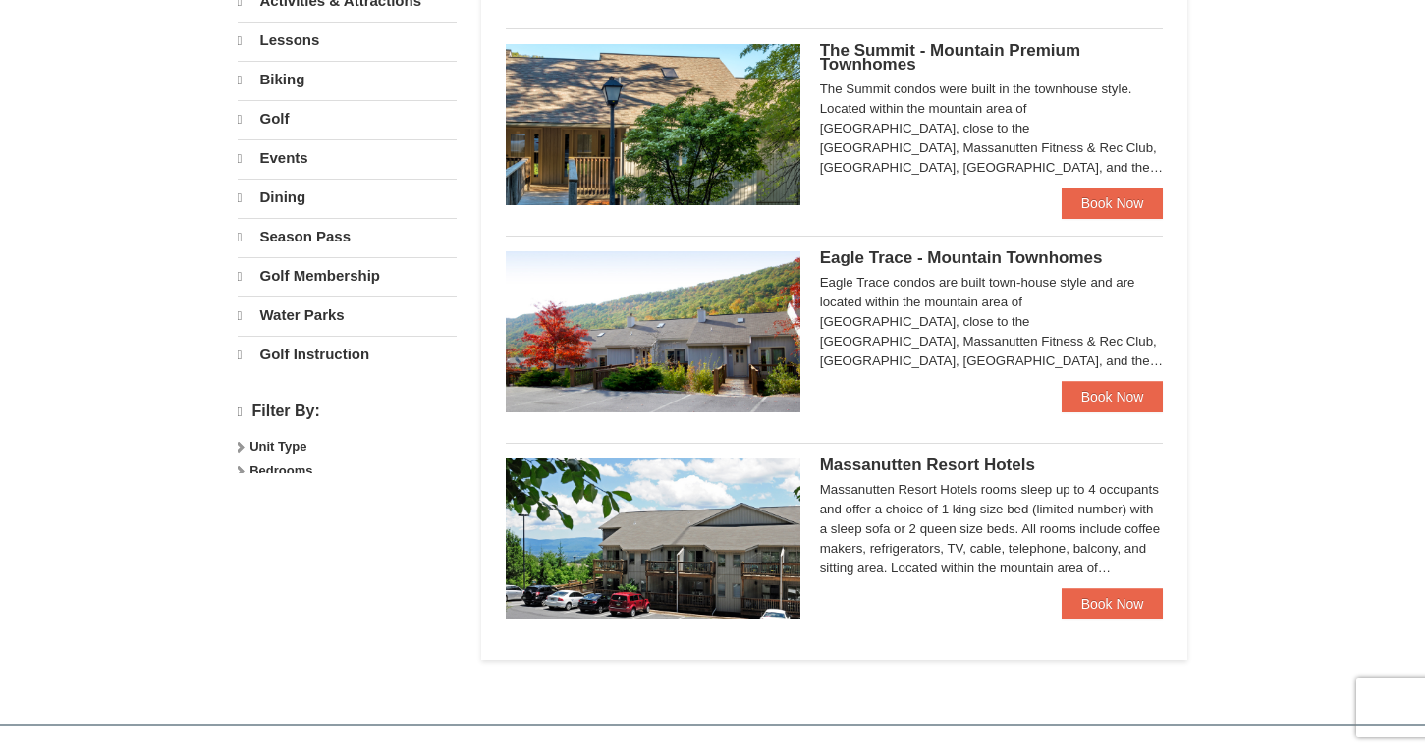
select select "9"
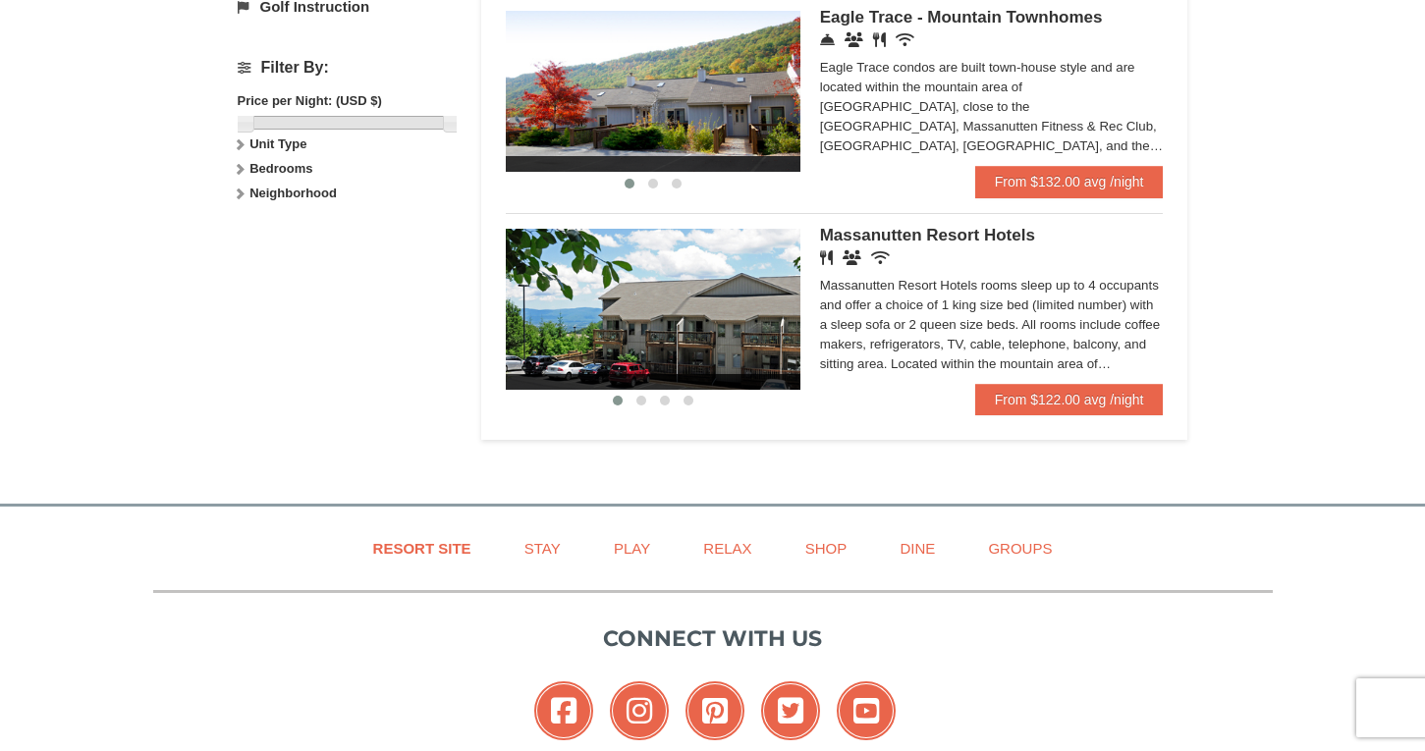
scroll to position [883, 0]
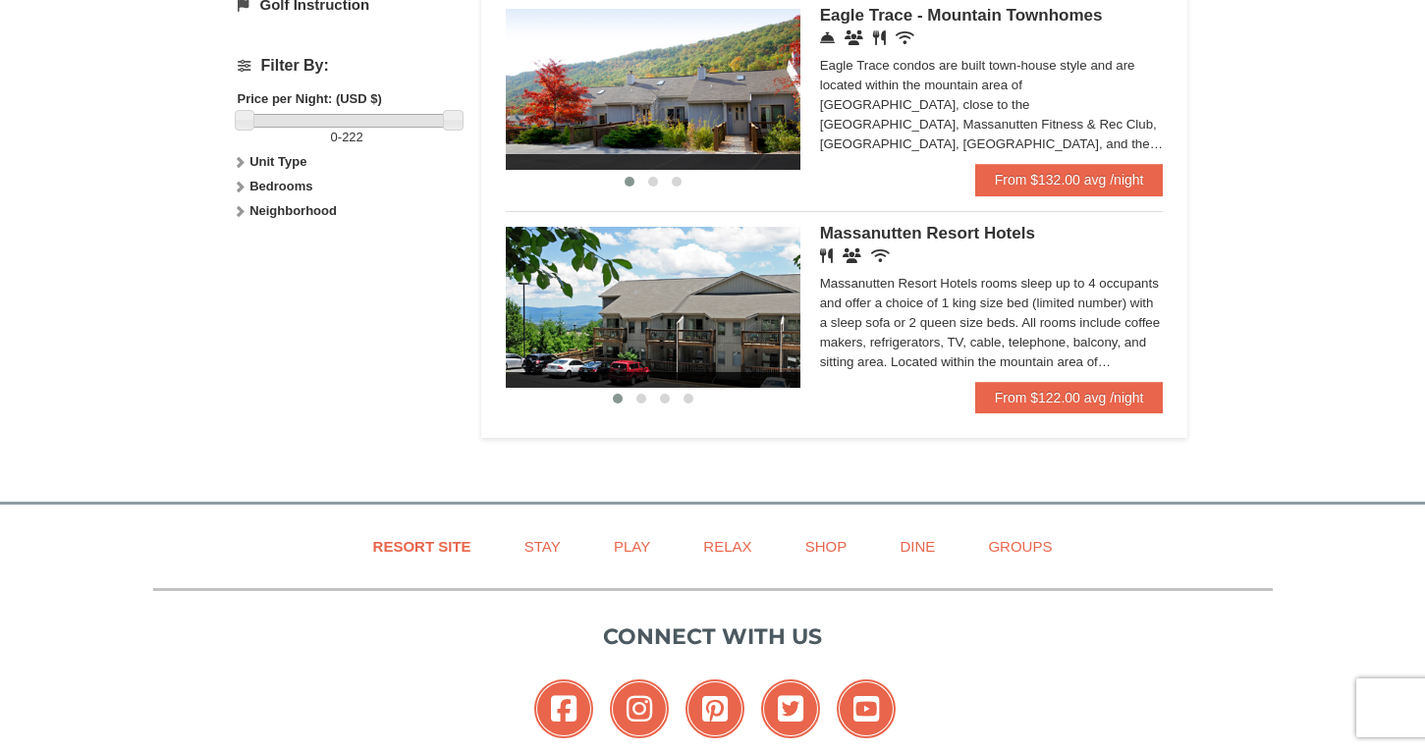
click at [900, 252] on div "Massanutten Resort Hotels Restaurant Banquet Facilities Wireless Internet (free…" at bounding box center [992, 304] width 344 height 155
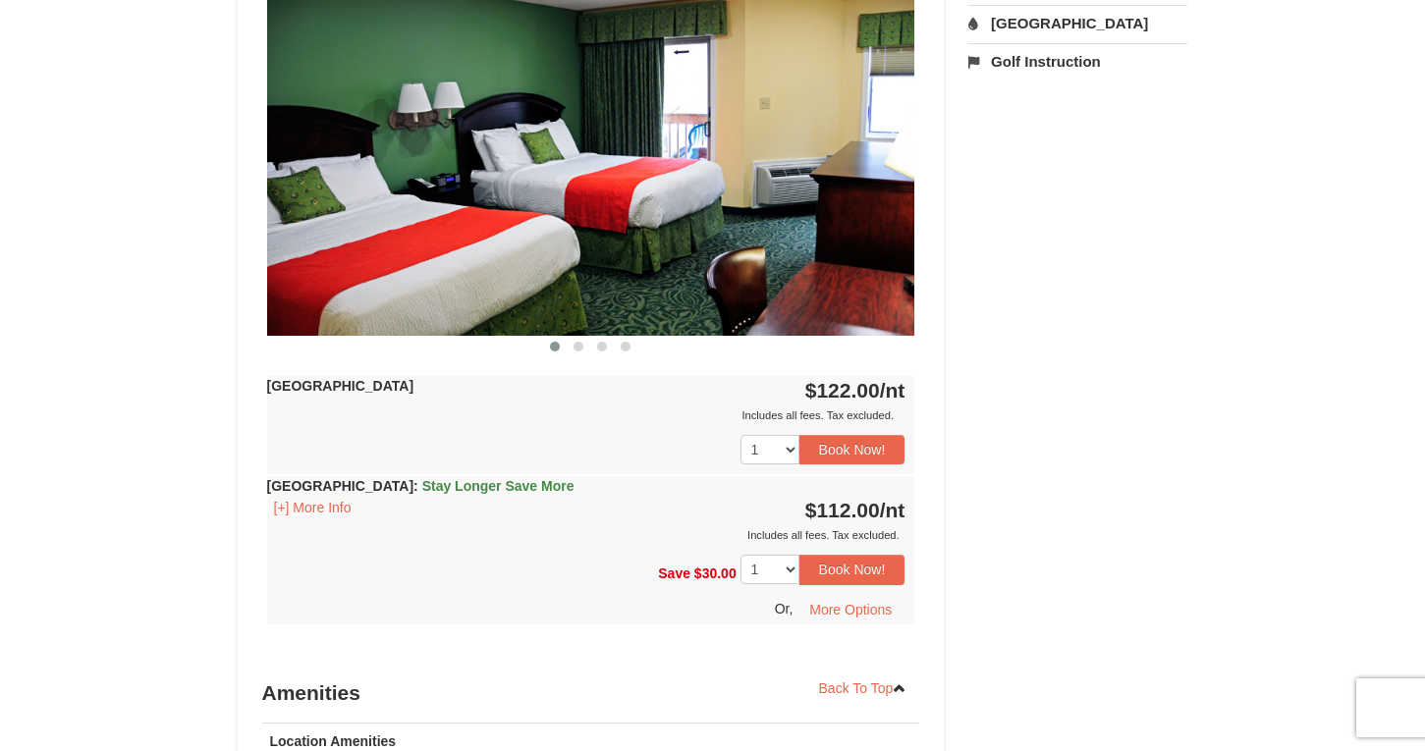
scroll to position [814, 0]
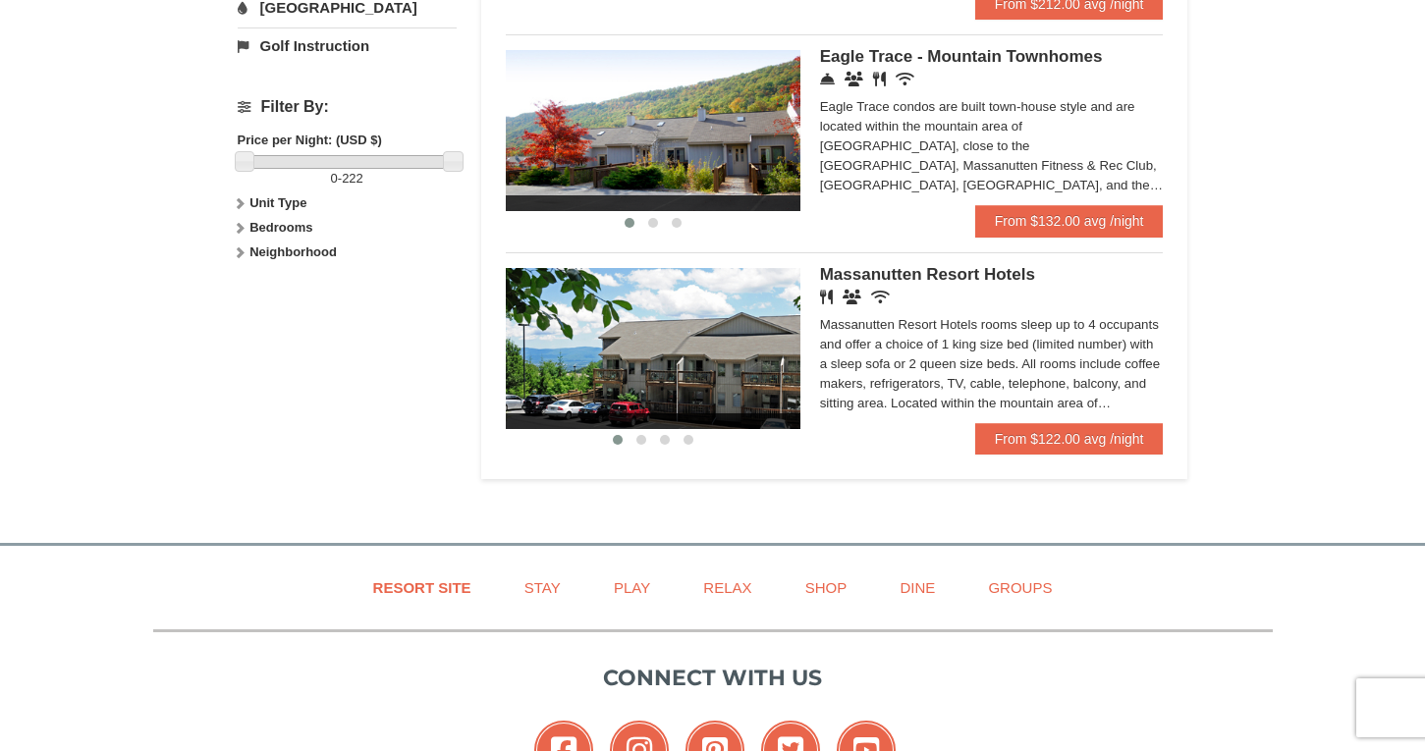
scroll to position [883, 0]
